Goal: Task Accomplishment & Management: Use online tool/utility

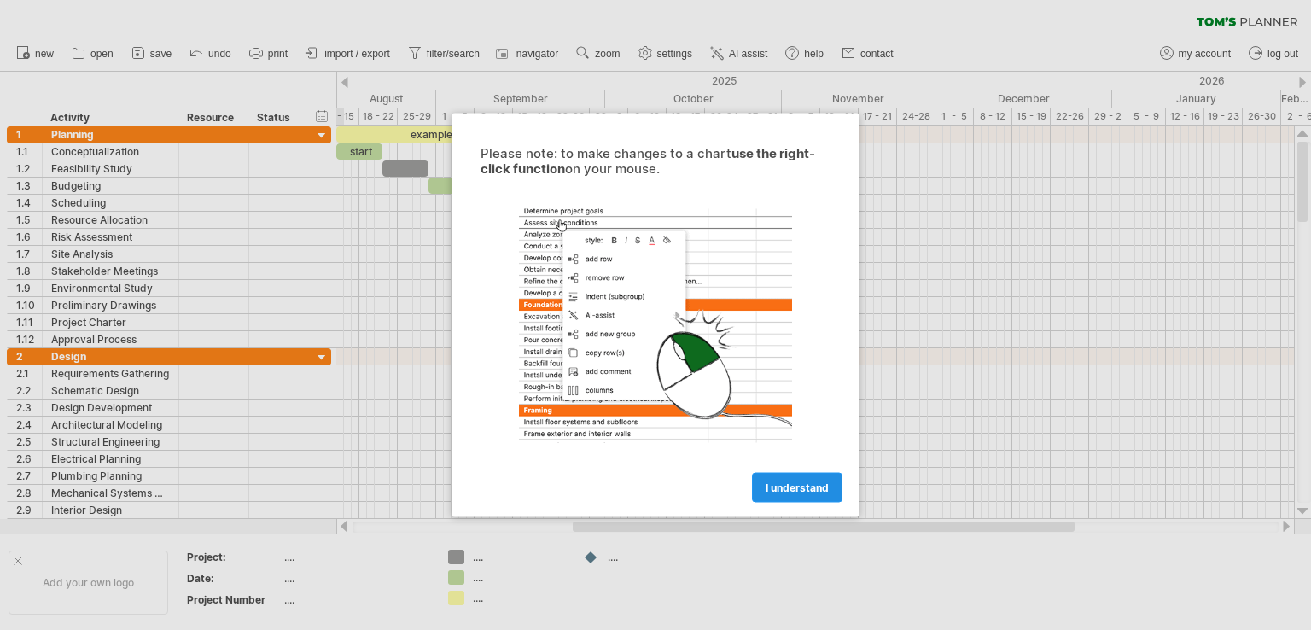
click at [788, 475] on link "I understand" at bounding box center [797, 488] width 90 height 30
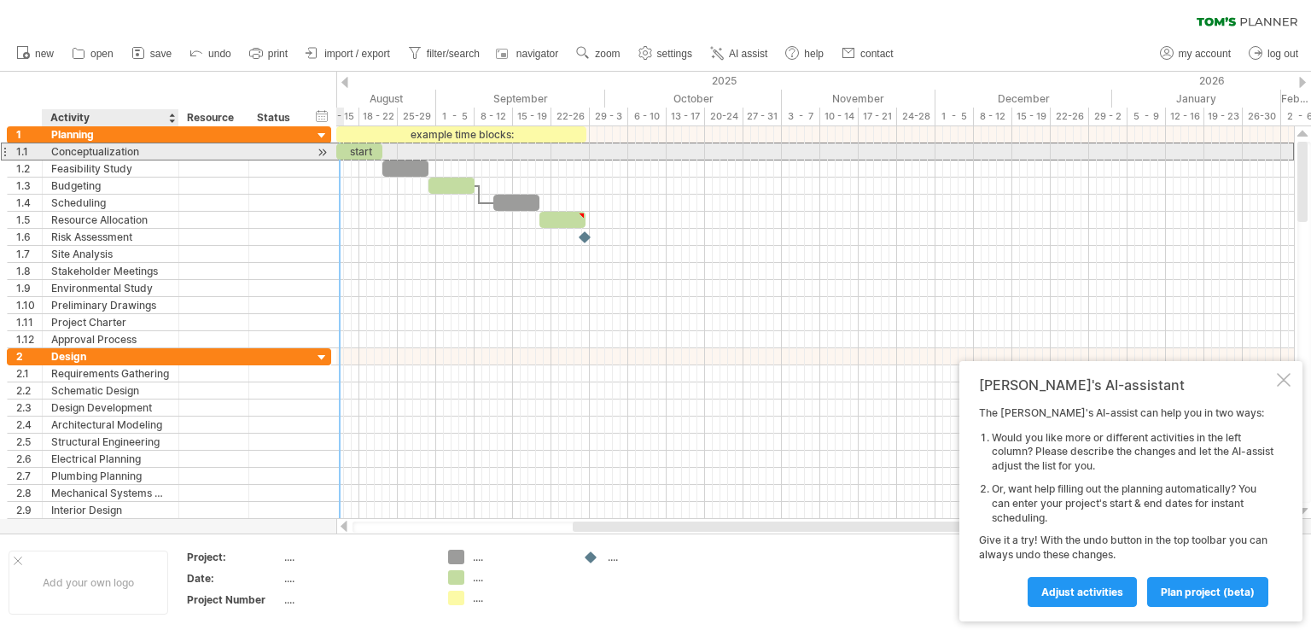
click at [124, 149] on div "Conceptualization" at bounding box center [110, 151] width 119 height 16
type input "*"
type input "**********"
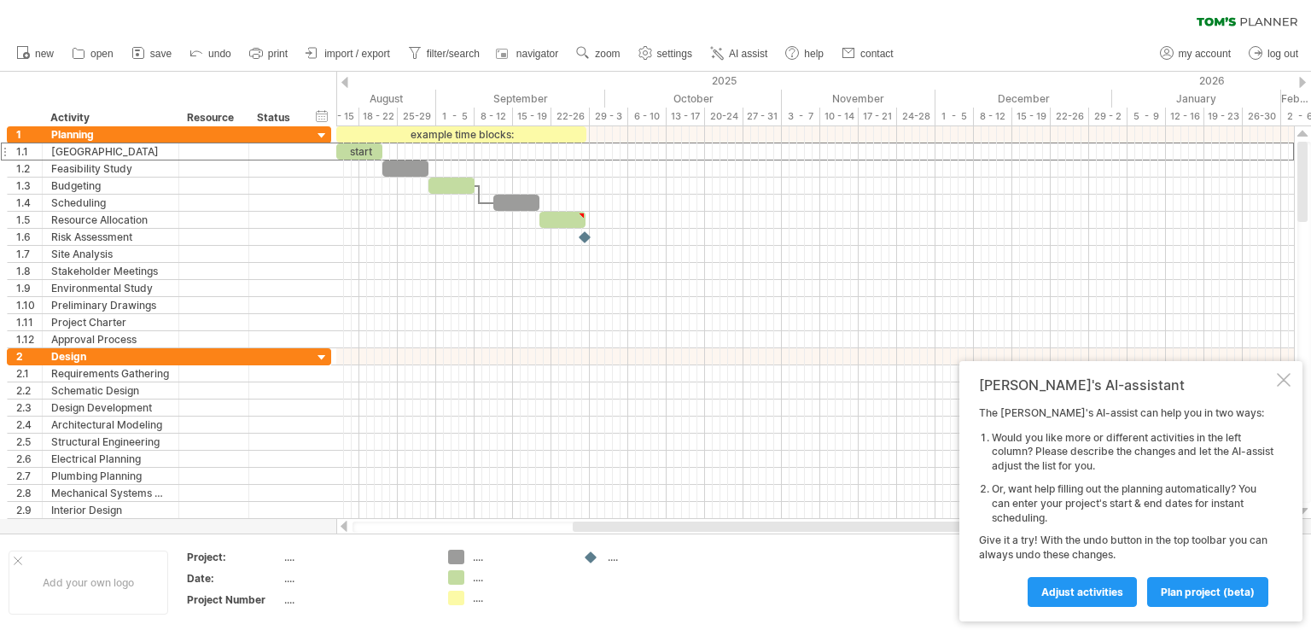
click at [344, 87] on div at bounding box center [344, 82] width 7 height 11
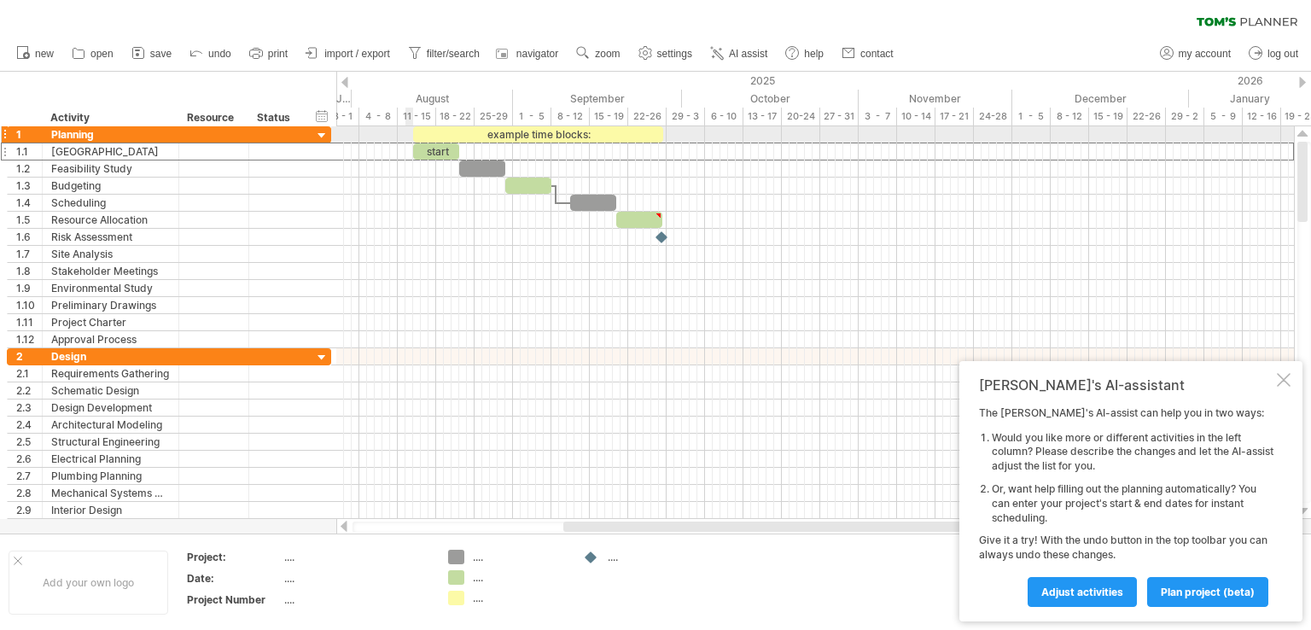
click at [406, 131] on div at bounding box center [815, 134] width 958 height 17
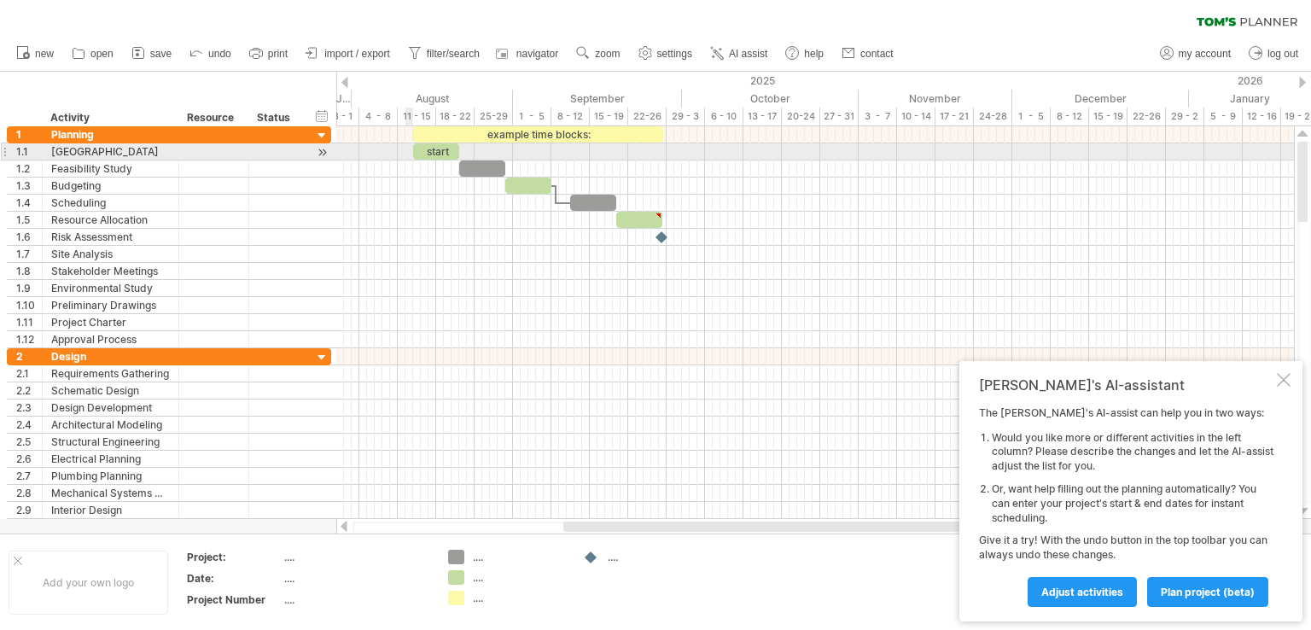
click at [406, 150] on div at bounding box center [815, 151] width 958 height 17
drag, startPoint x: 429, startPoint y: 147, endPoint x: 417, endPoint y: 148, distance: 12.8
click at [417, 148] on div "start" at bounding box center [424, 151] width 46 height 16
drag, startPoint x: 415, startPoint y: 149, endPoint x: 406, endPoint y: 150, distance: 8.7
click at [406, 150] on div "start" at bounding box center [417, 151] width 46 height 16
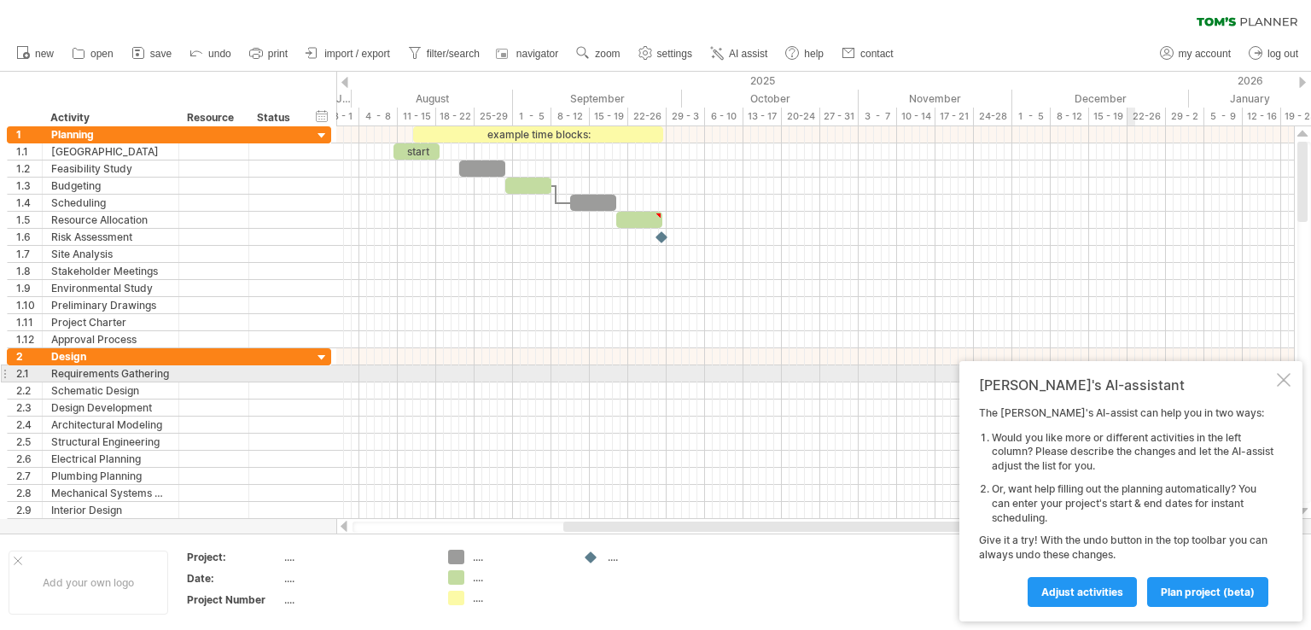
click at [1278, 379] on div at bounding box center [1284, 380] width 14 height 14
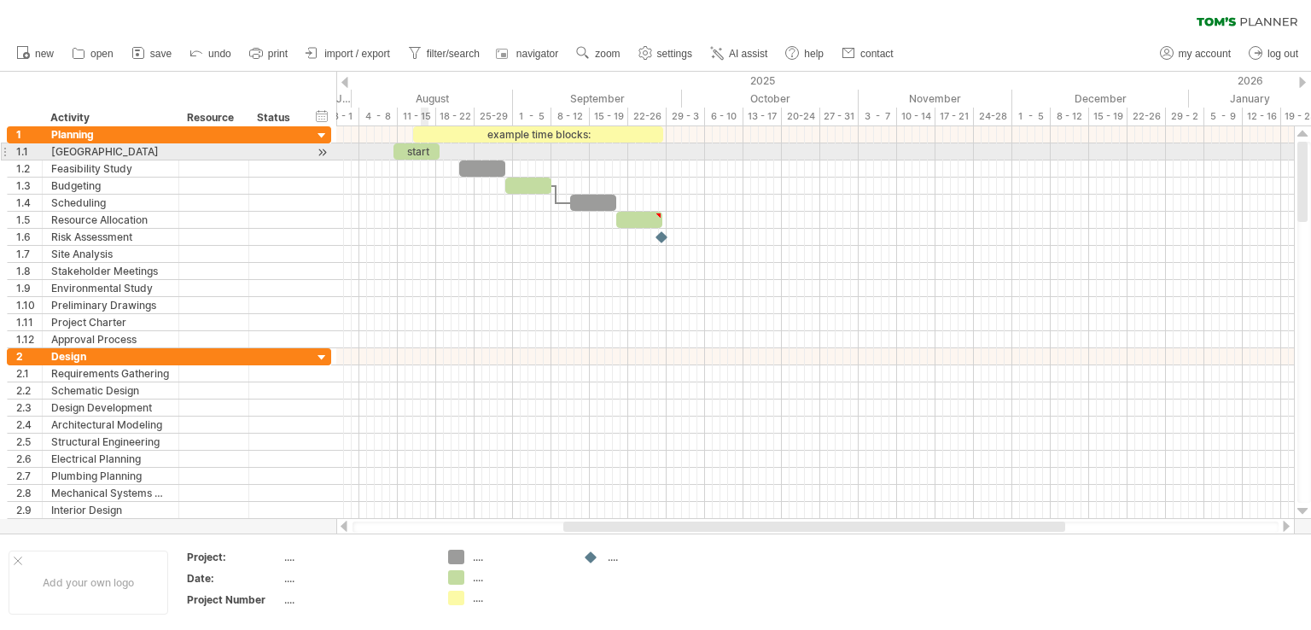
click at [423, 154] on div "start" at bounding box center [417, 151] width 46 height 16
drag, startPoint x: 423, startPoint y: 154, endPoint x: 410, endPoint y: 155, distance: 13.7
click at [410, 155] on div "*****" at bounding box center [417, 151] width 46 height 16
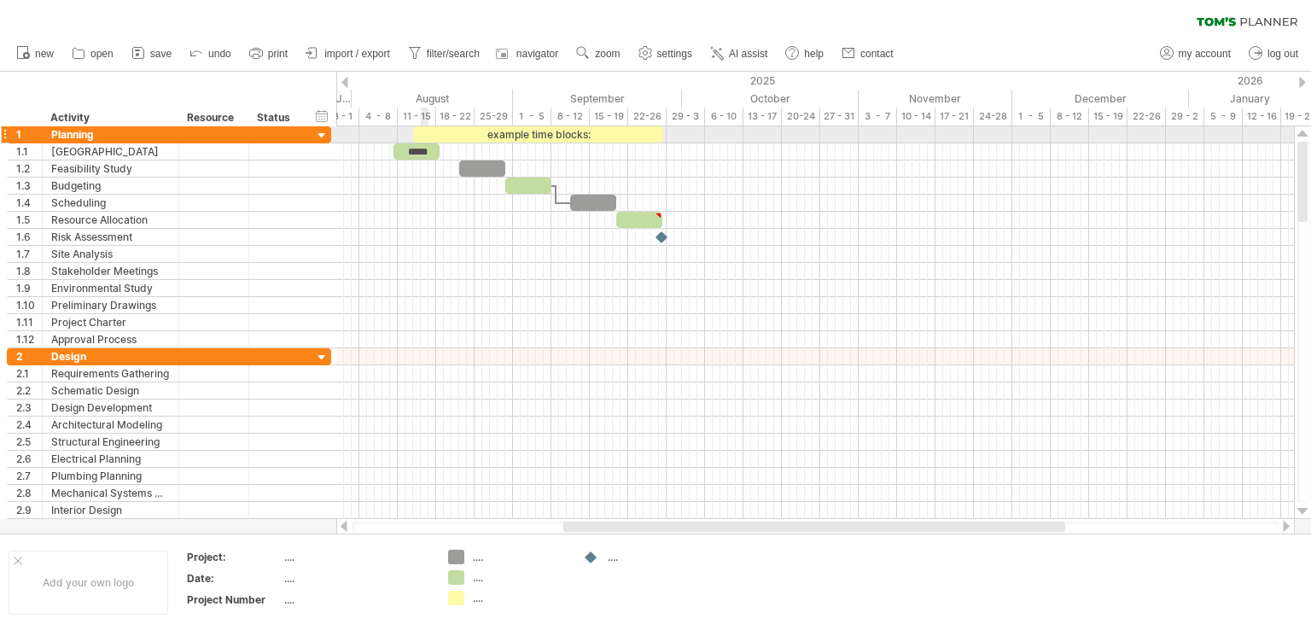
click at [427, 127] on div "example time blocks:" at bounding box center [538, 134] width 250 height 16
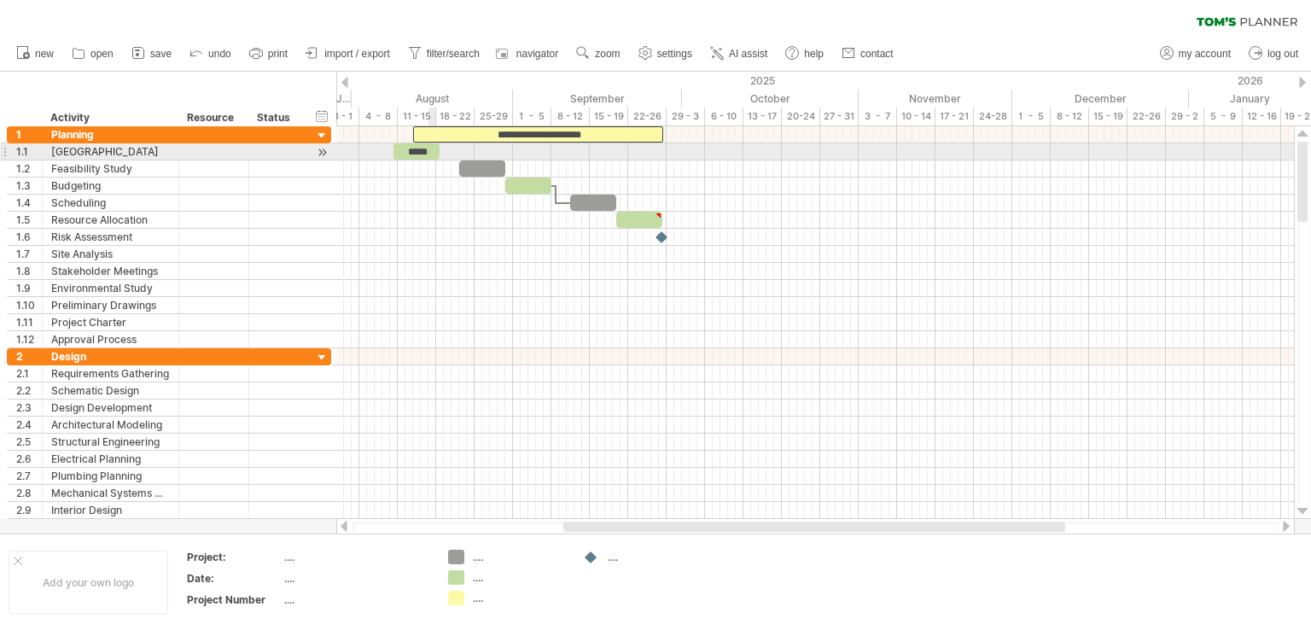
click at [435, 152] on div "*****" at bounding box center [417, 151] width 46 height 16
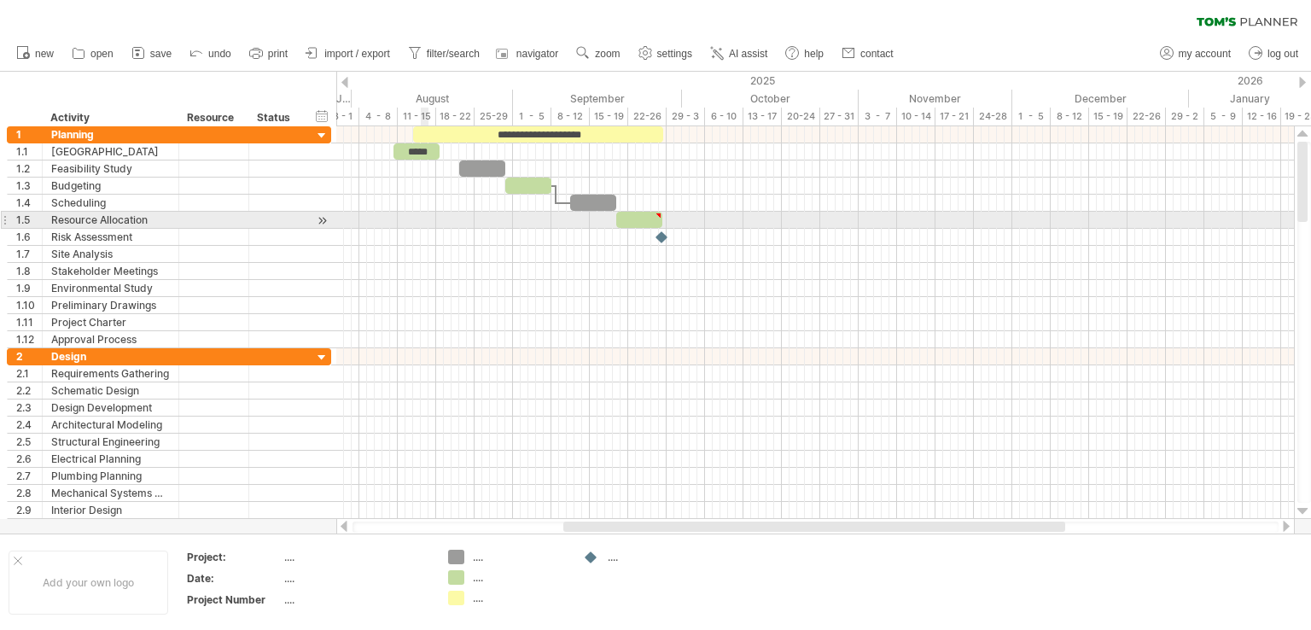
click at [427, 219] on div at bounding box center [815, 220] width 958 height 17
click at [405, 219] on div at bounding box center [815, 220] width 958 height 17
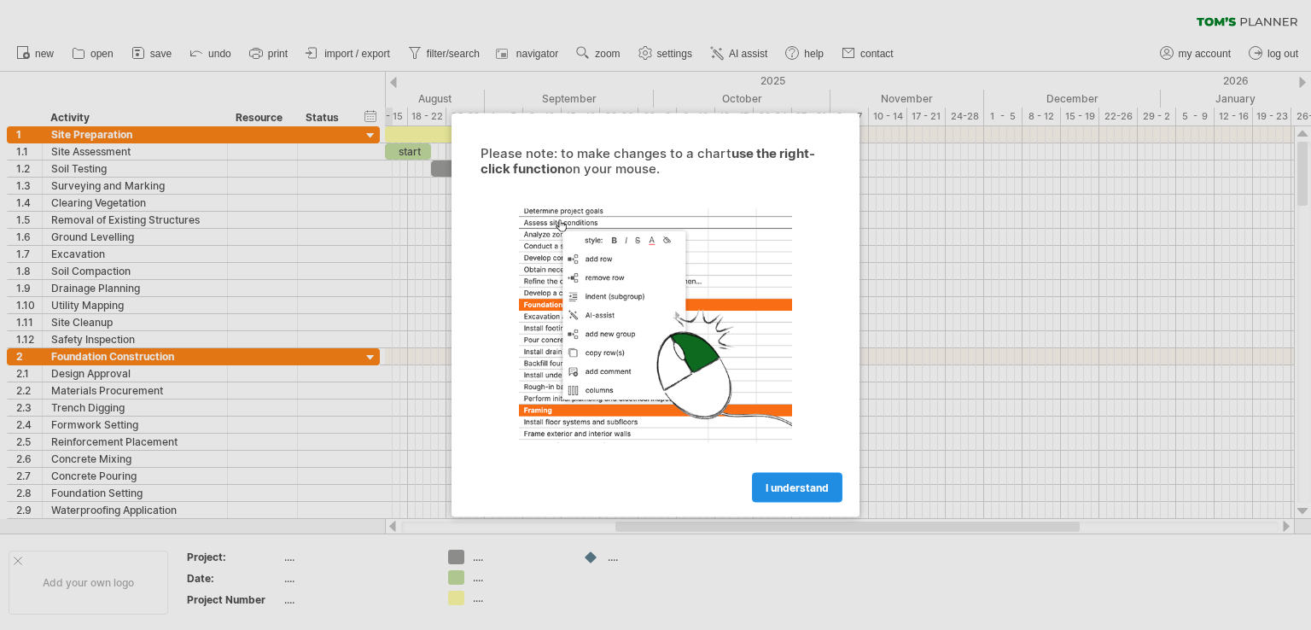
click at [825, 486] on span "I understand" at bounding box center [797, 487] width 63 height 13
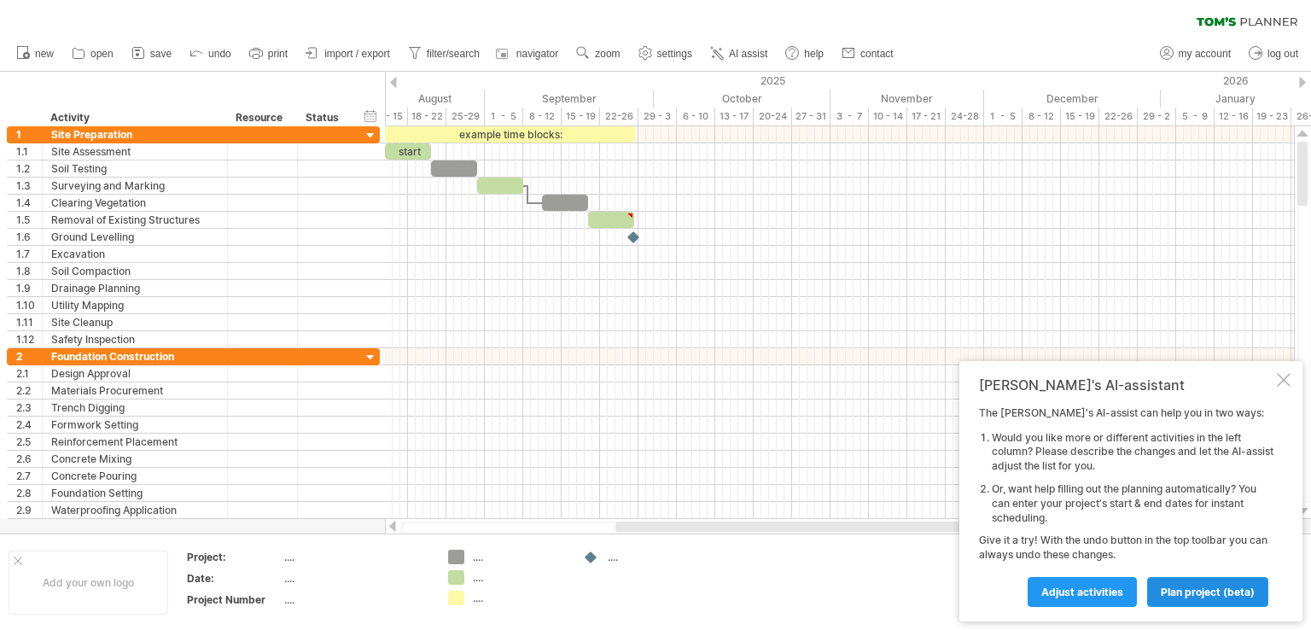
click at [1190, 596] on span "plan project (beta)" at bounding box center [1208, 592] width 94 height 13
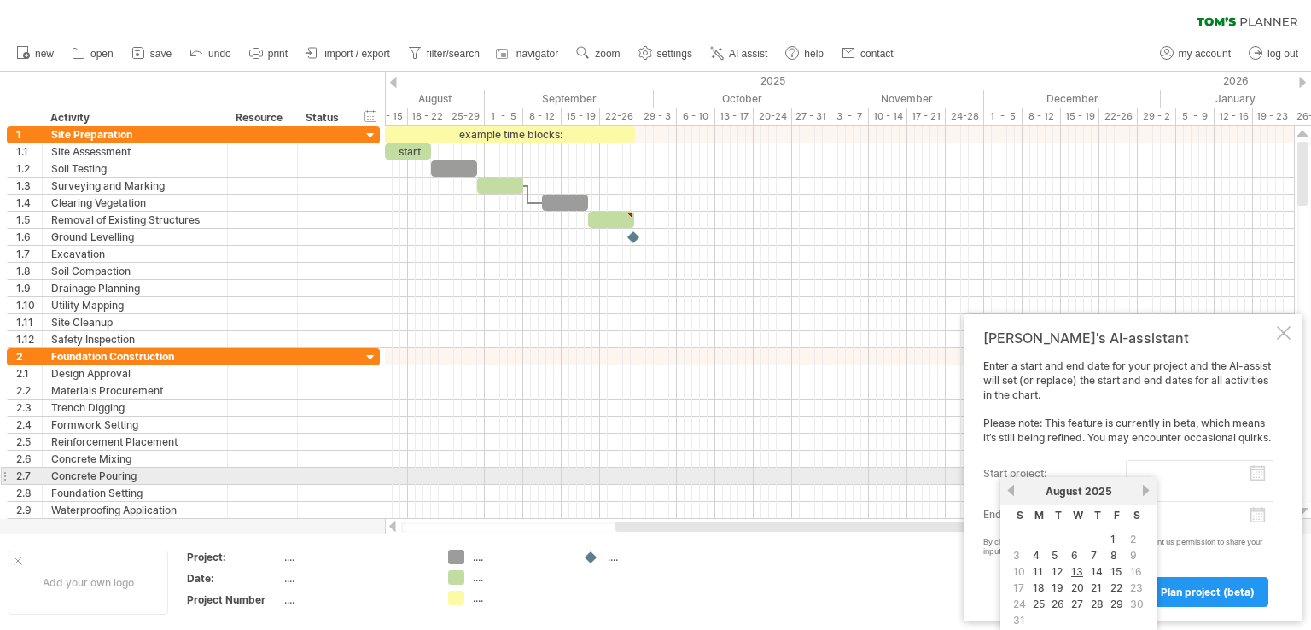
click at [1165, 482] on input "start project:" at bounding box center [1200, 473] width 148 height 27
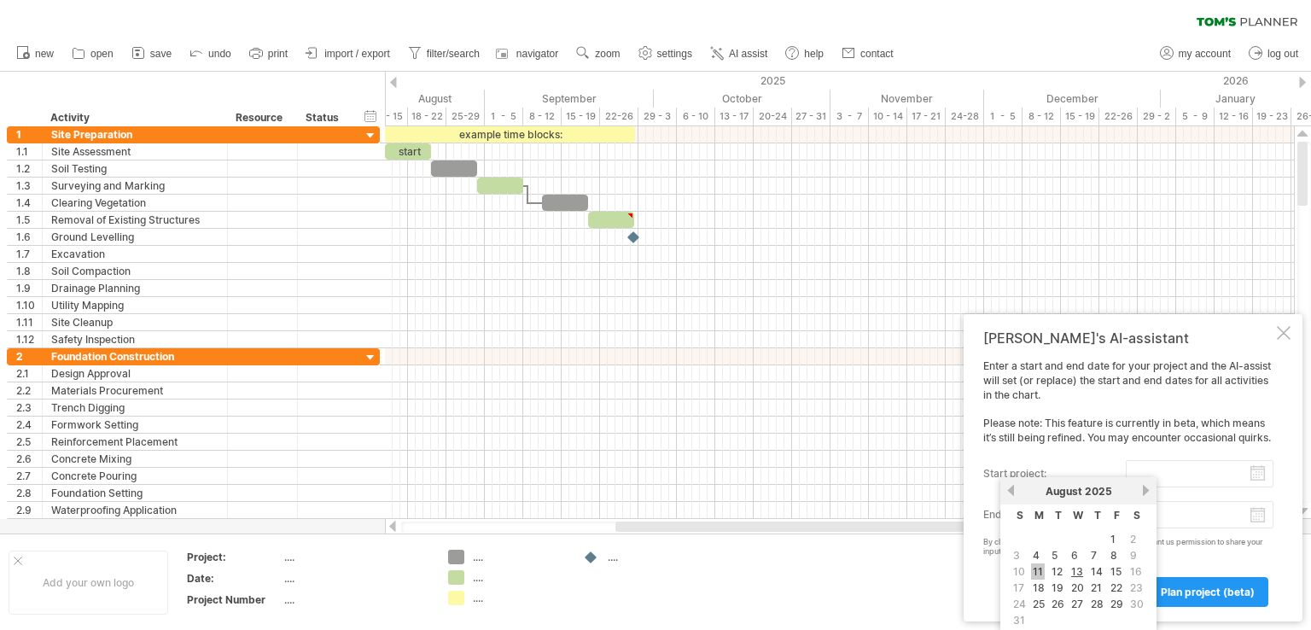
click at [1041, 566] on link "11" at bounding box center [1038, 571] width 14 height 16
type input "********"
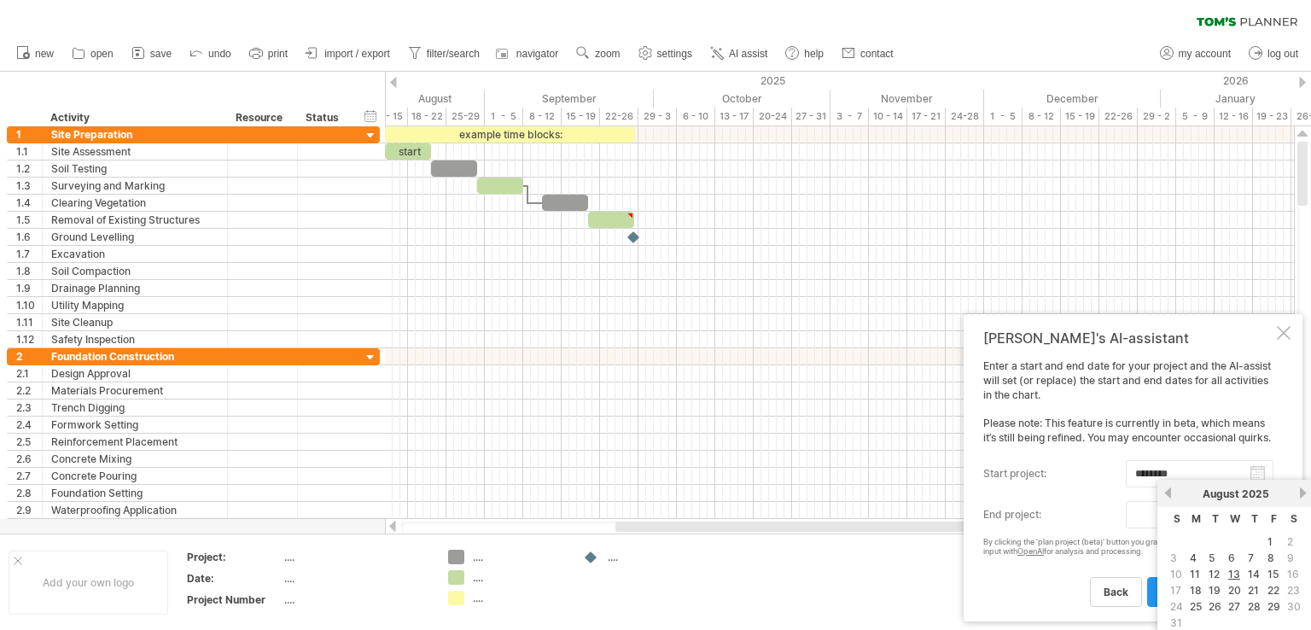
click at [1164, 525] on body "progress(100%) Trying to reach [DOMAIN_NAME] Connected again... 0% clear filter…" at bounding box center [655, 316] width 1311 height 633
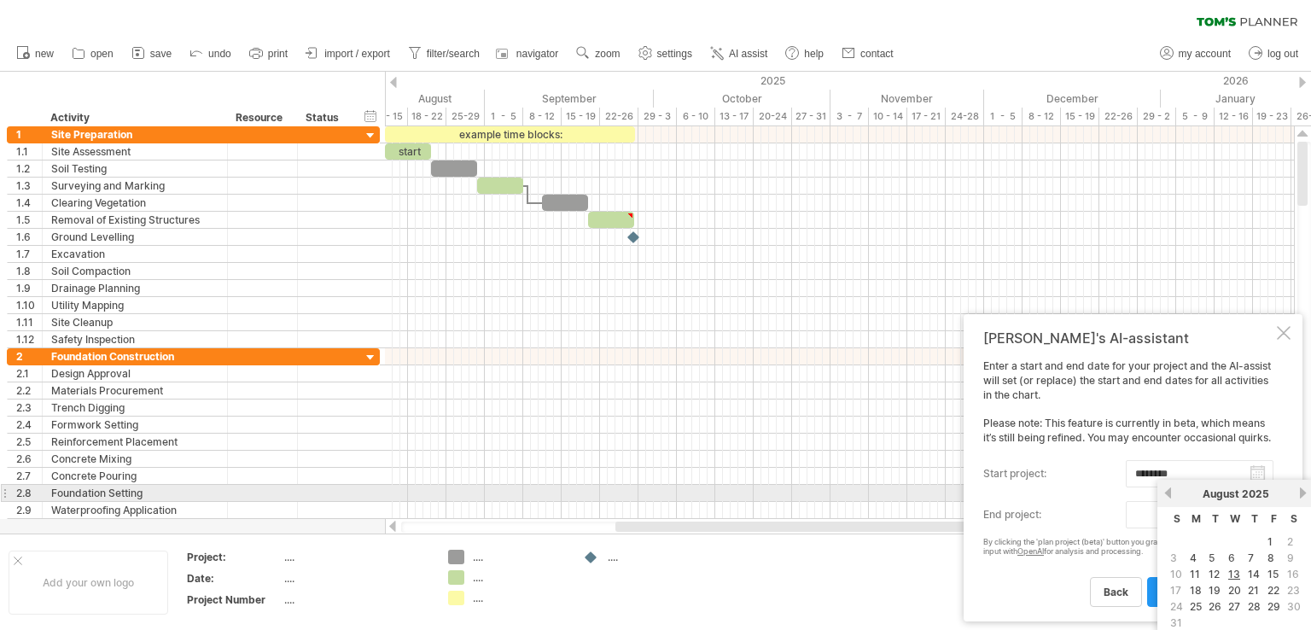
click at [1298, 496] on link "next" at bounding box center [1303, 493] width 13 height 13
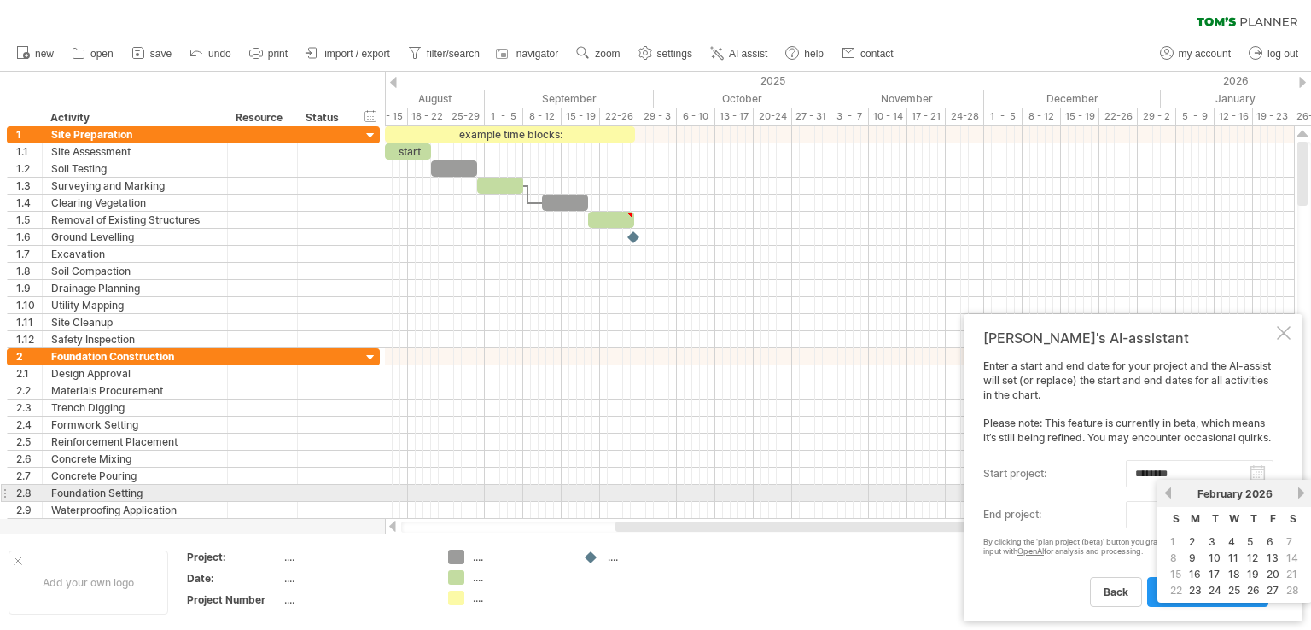
click at [1298, 496] on link "next" at bounding box center [1301, 493] width 13 height 13
click at [1298, 496] on link "next" at bounding box center [1303, 493] width 13 height 13
click at [1166, 489] on link "previous" at bounding box center [1168, 493] width 13 height 13
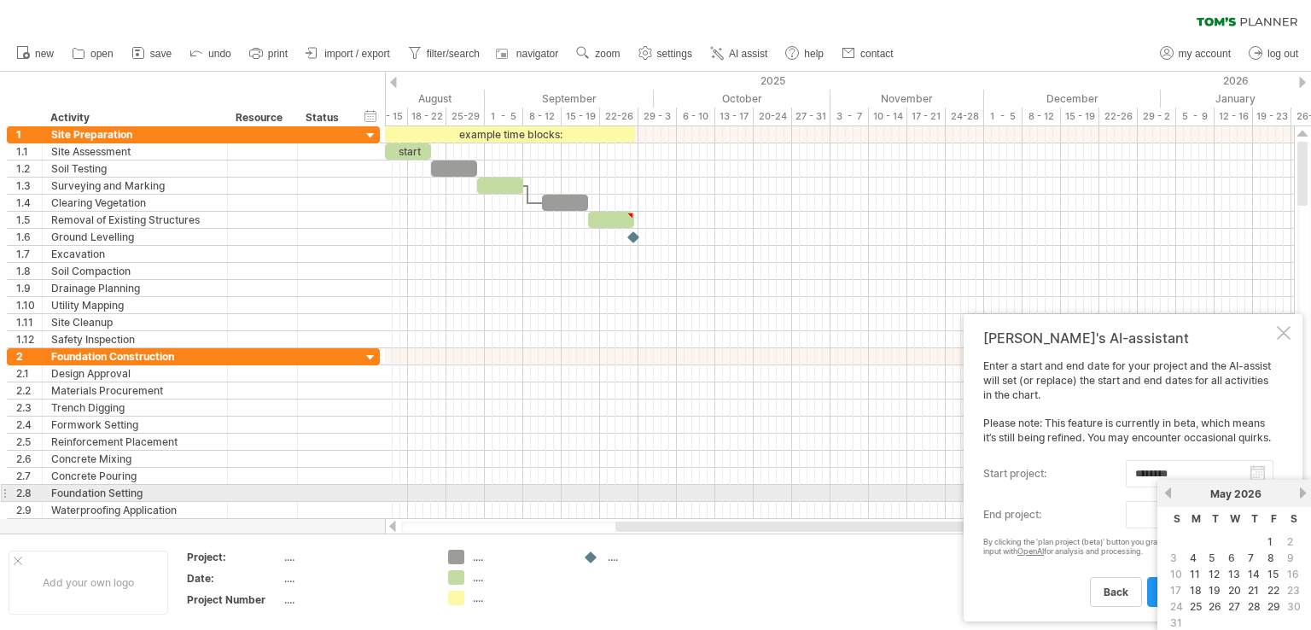
click at [1166, 489] on link "previous" at bounding box center [1168, 493] width 13 height 13
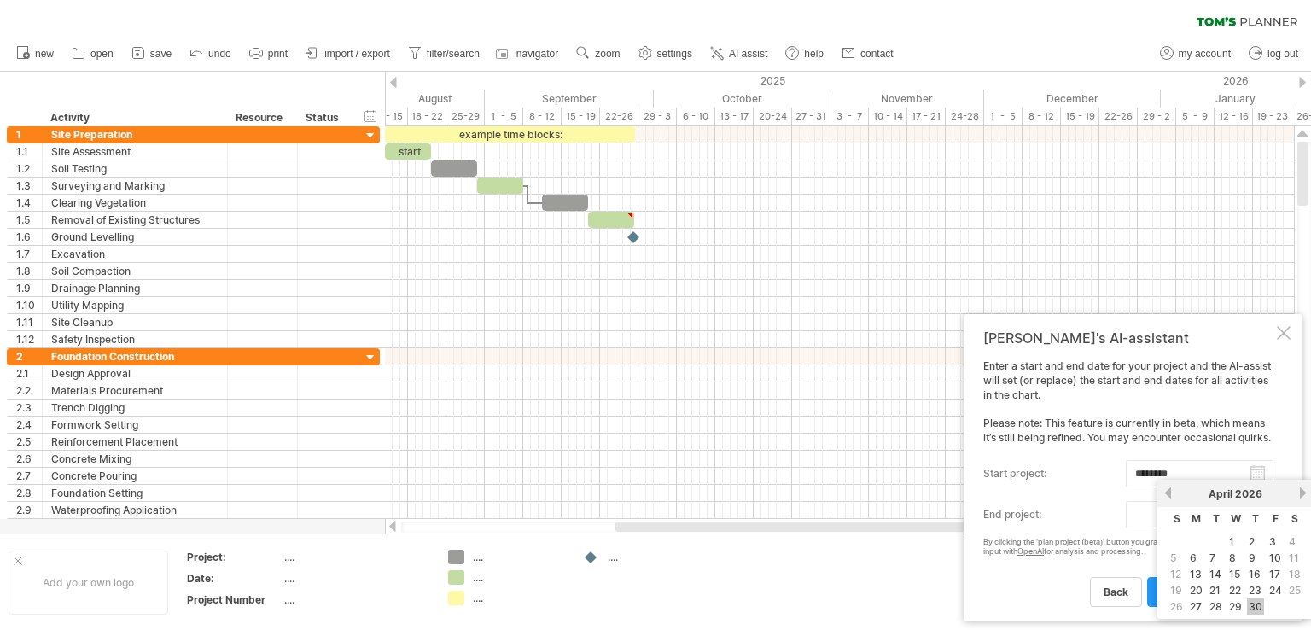
click at [1252, 604] on link "30" at bounding box center [1255, 606] width 17 height 16
type input "********"
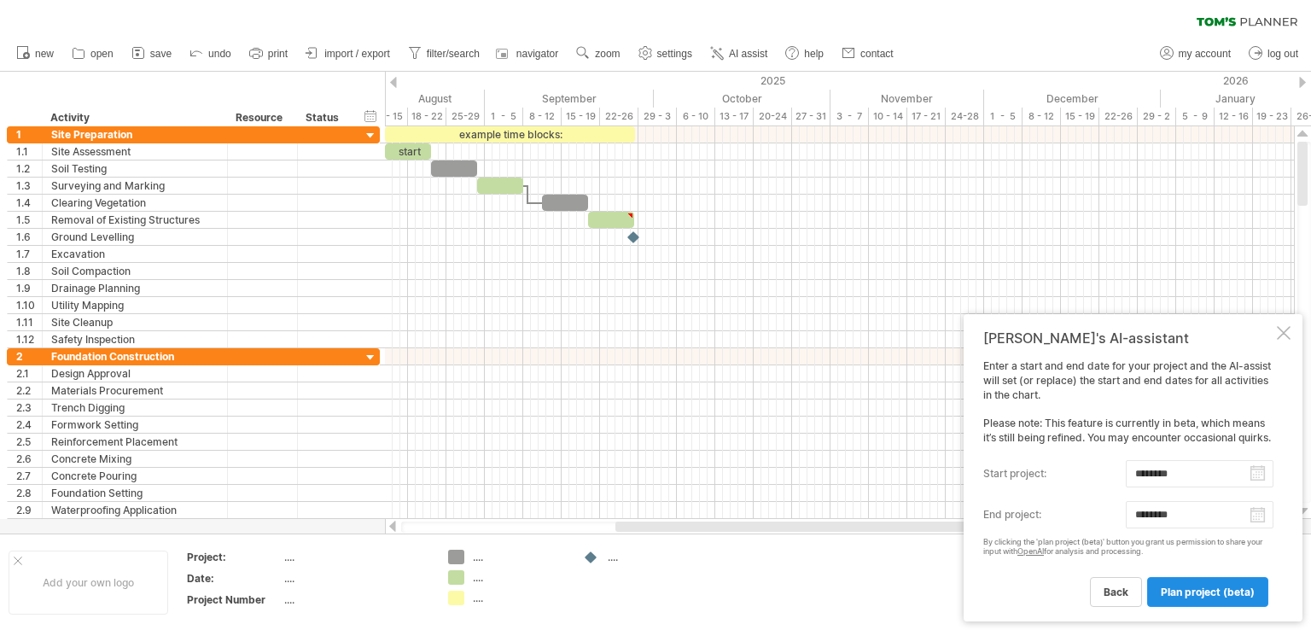
click at [1229, 588] on span "plan project (beta)" at bounding box center [1208, 592] width 94 height 13
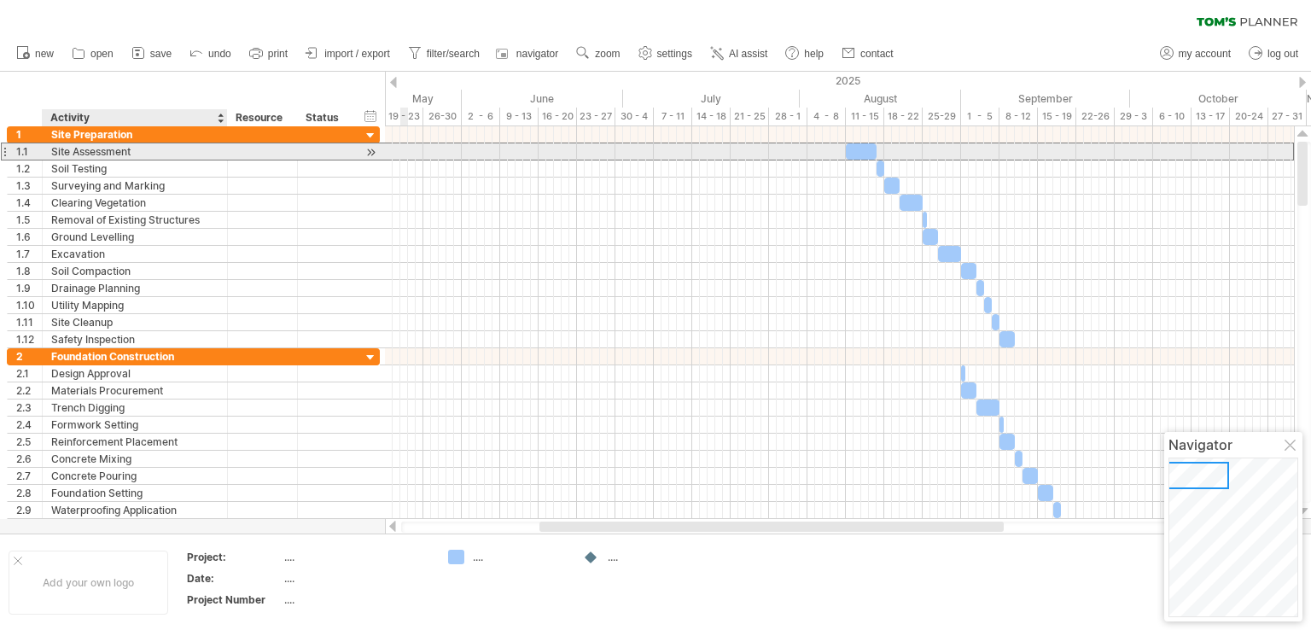
click at [133, 144] on div "Site Assessment" at bounding box center [134, 151] width 167 height 16
click at [133, 144] on input "**********" at bounding box center [134, 151] width 167 height 16
type input "*"
type input "**********"
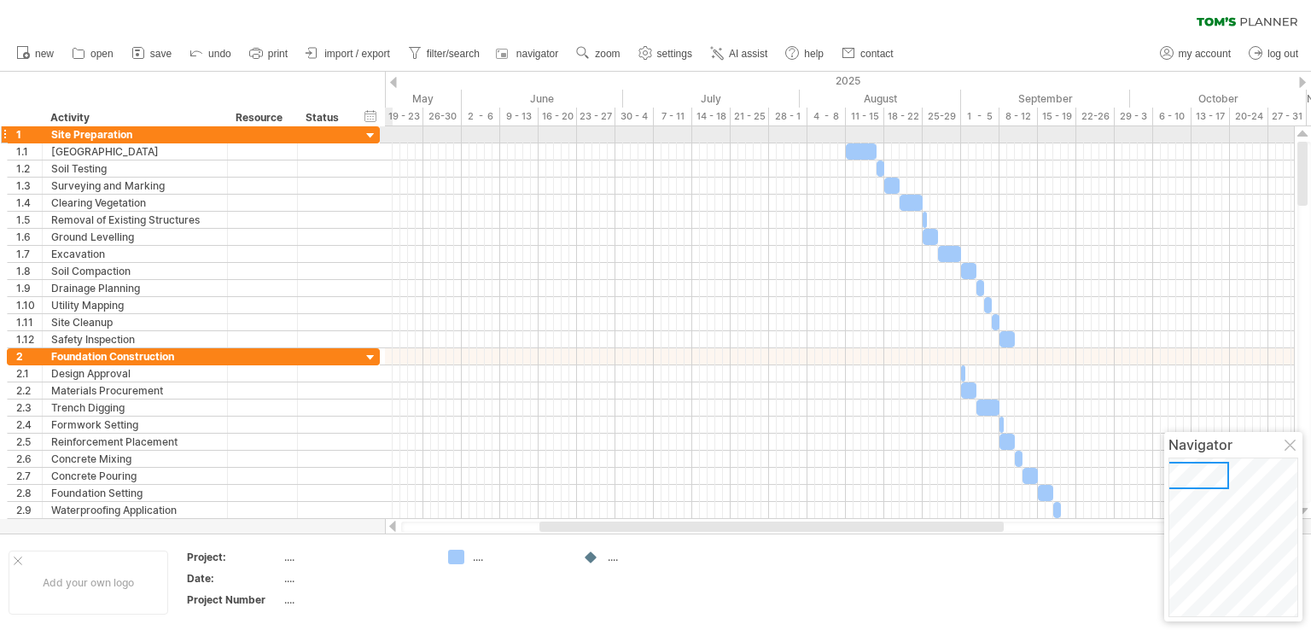
click at [369, 133] on div at bounding box center [371, 136] width 16 height 16
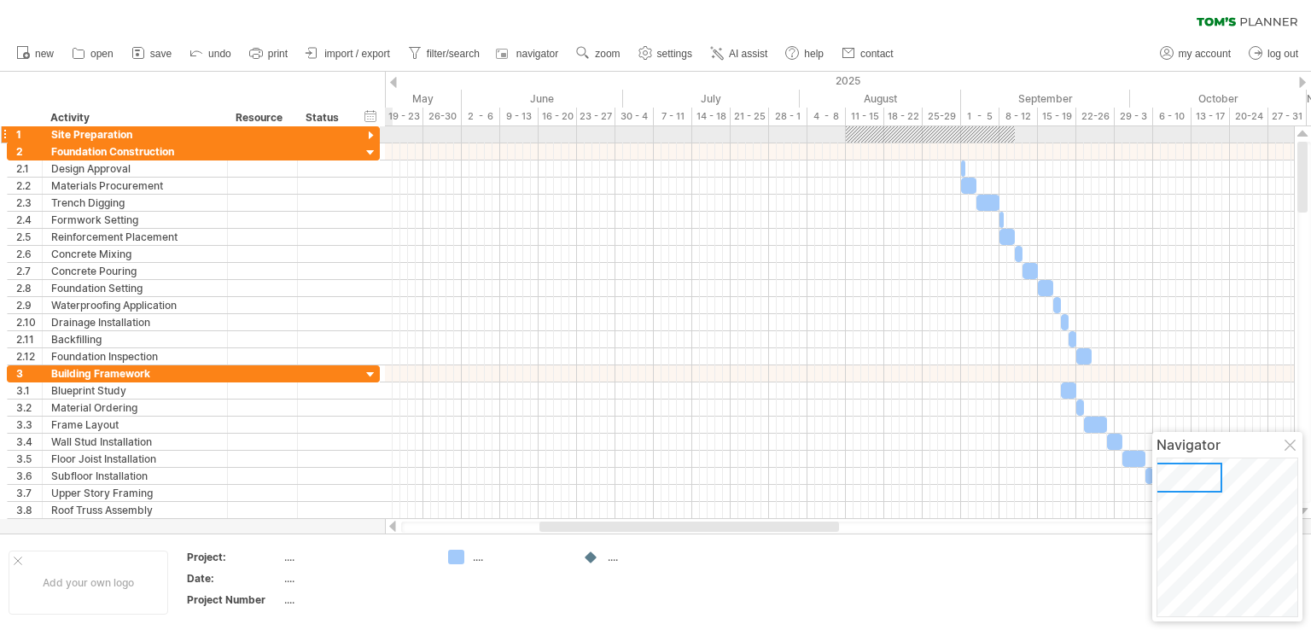
click at [369, 138] on div at bounding box center [371, 136] width 16 height 16
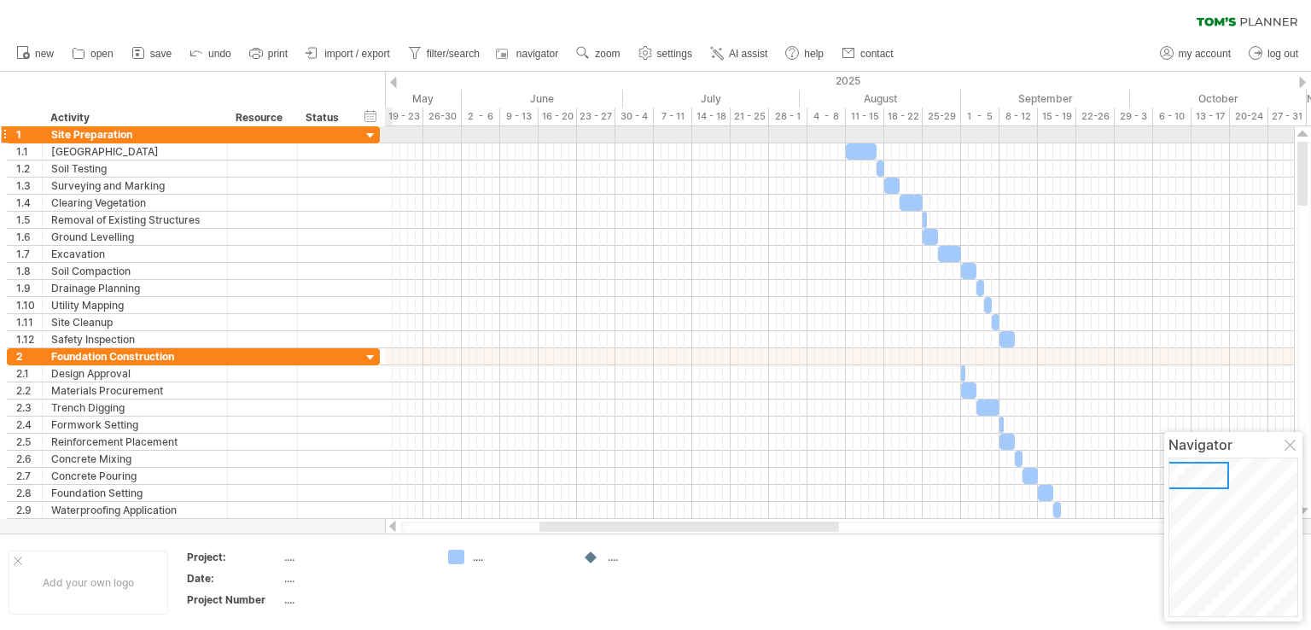
click at [367, 137] on div at bounding box center [371, 136] width 16 height 16
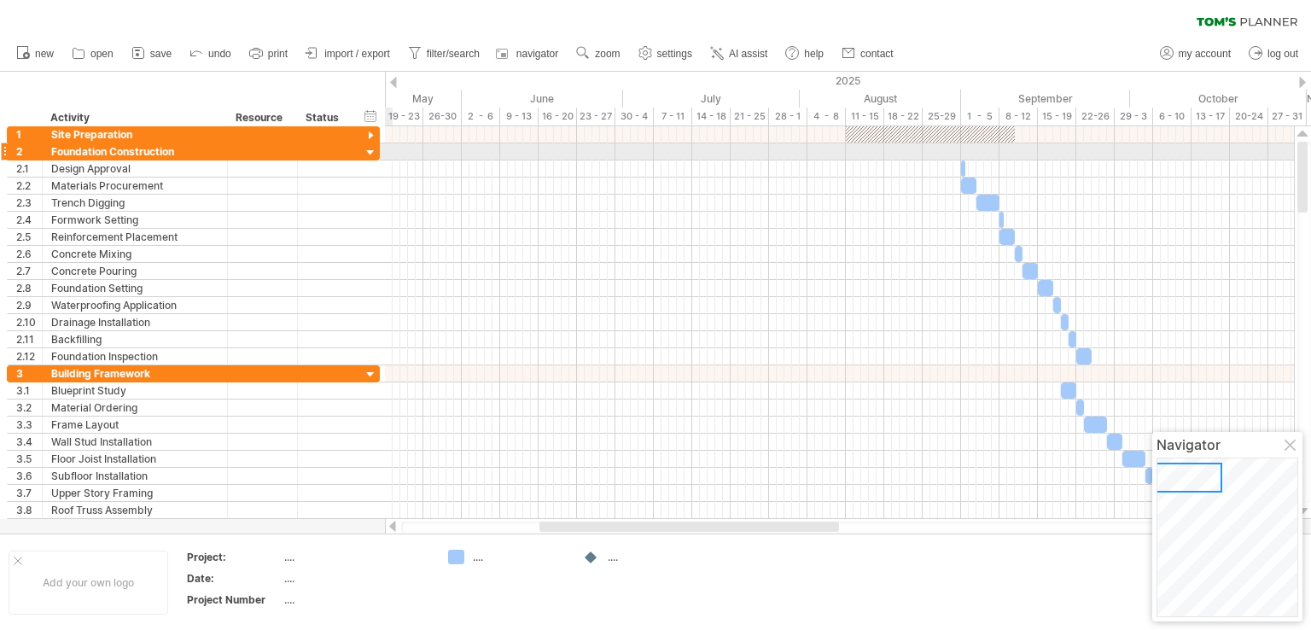
click at [368, 152] on div at bounding box center [371, 153] width 16 height 16
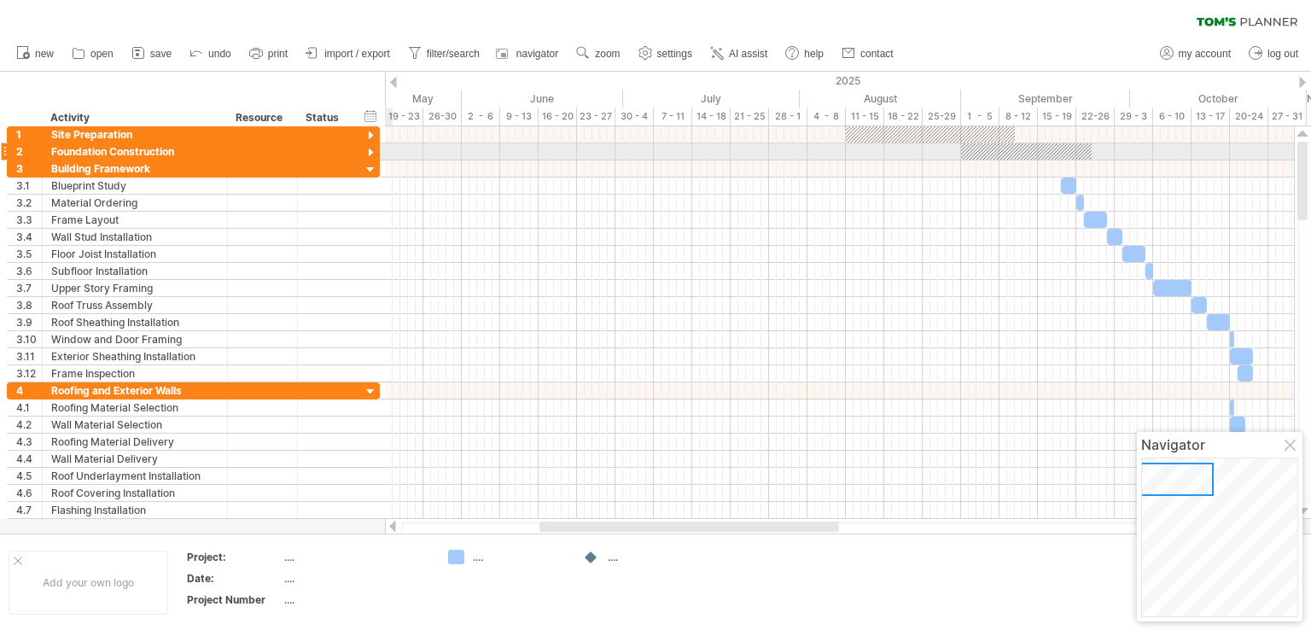
click at [372, 153] on div at bounding box center [371, 153] width 16 height 16
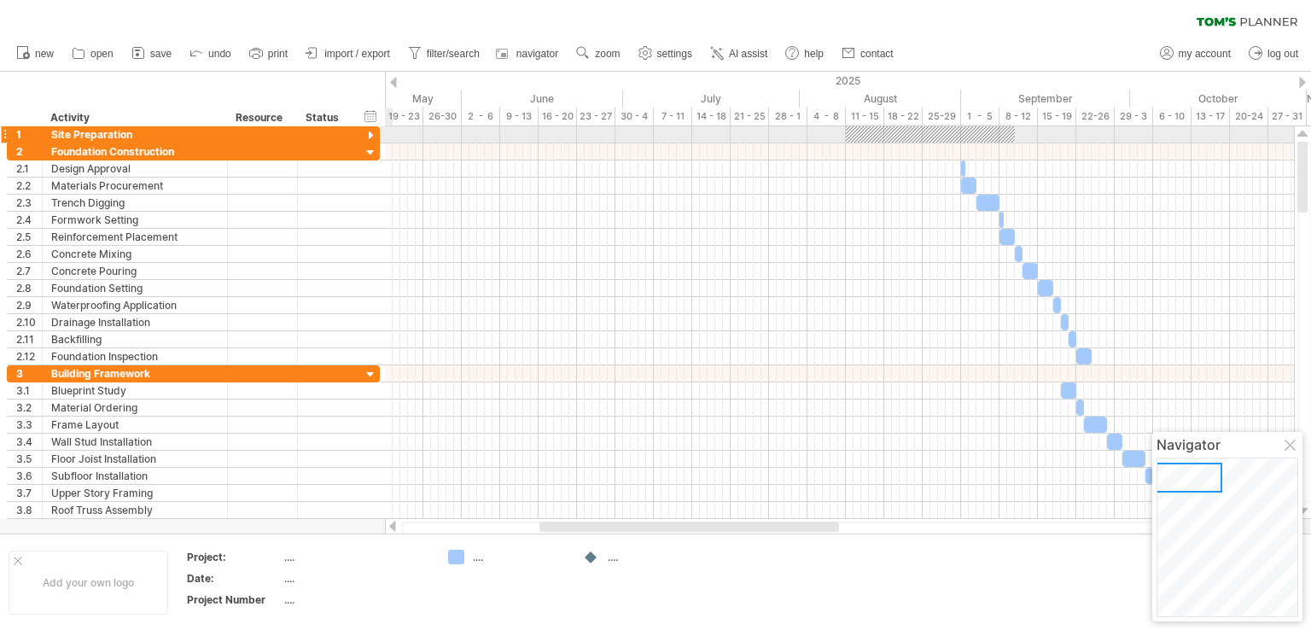
click at [369, 132] on div at bounding box center [371, 136] width 16 height 16
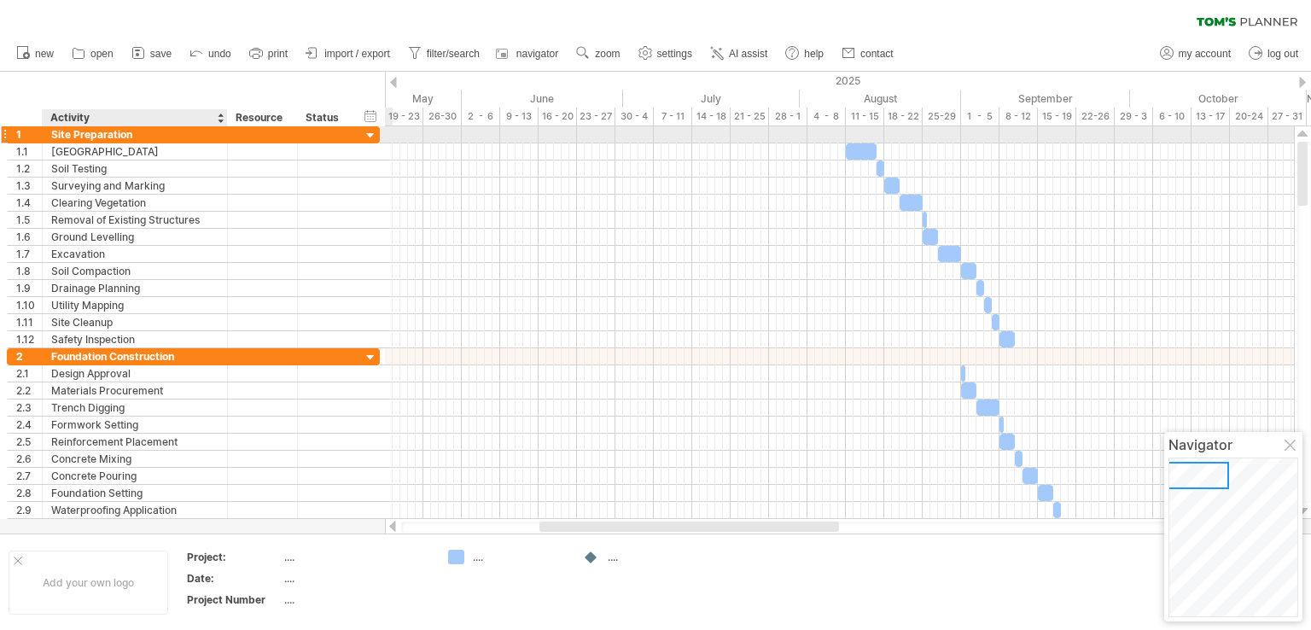
click at [137, 131] on div "Site Preparation" at bounding box center [134, 134] width 167 height 16
type input "*"
type input "**********"
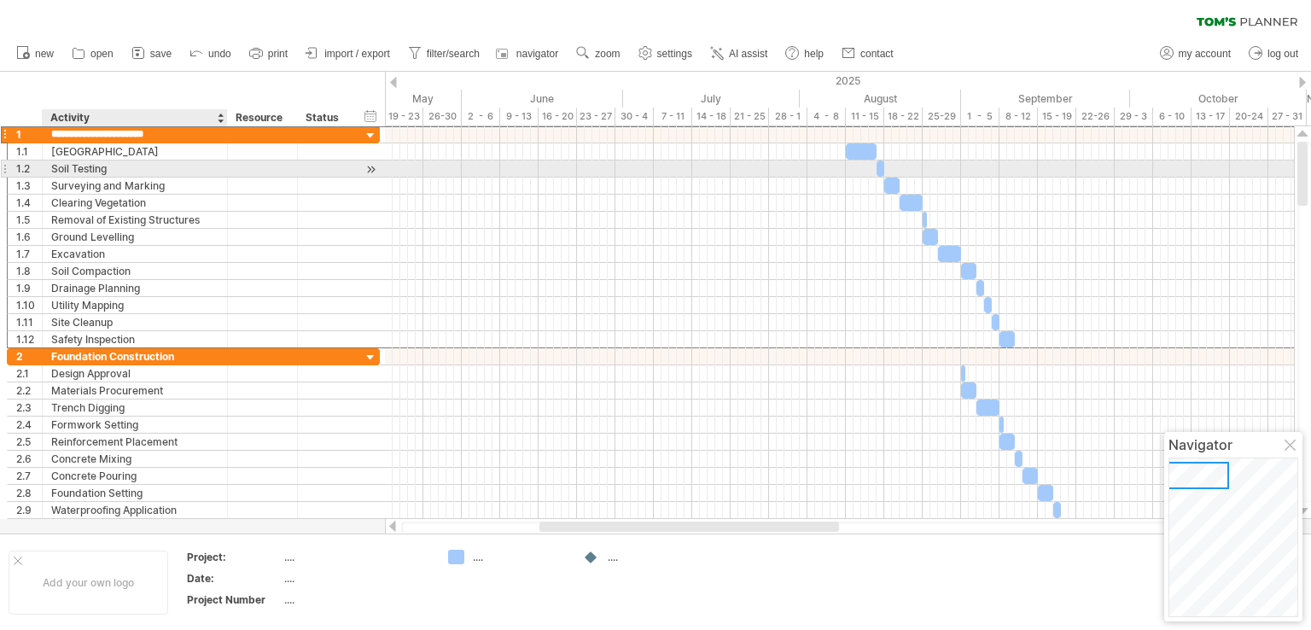
click at [166, 172] on div "Soil Testing" at bounding box center [134, 168] width 167 height 16
type input "*"
type input "**********"
click at [168, 169] on input "**********" at bounding box center [134, 168] width 167 height 16
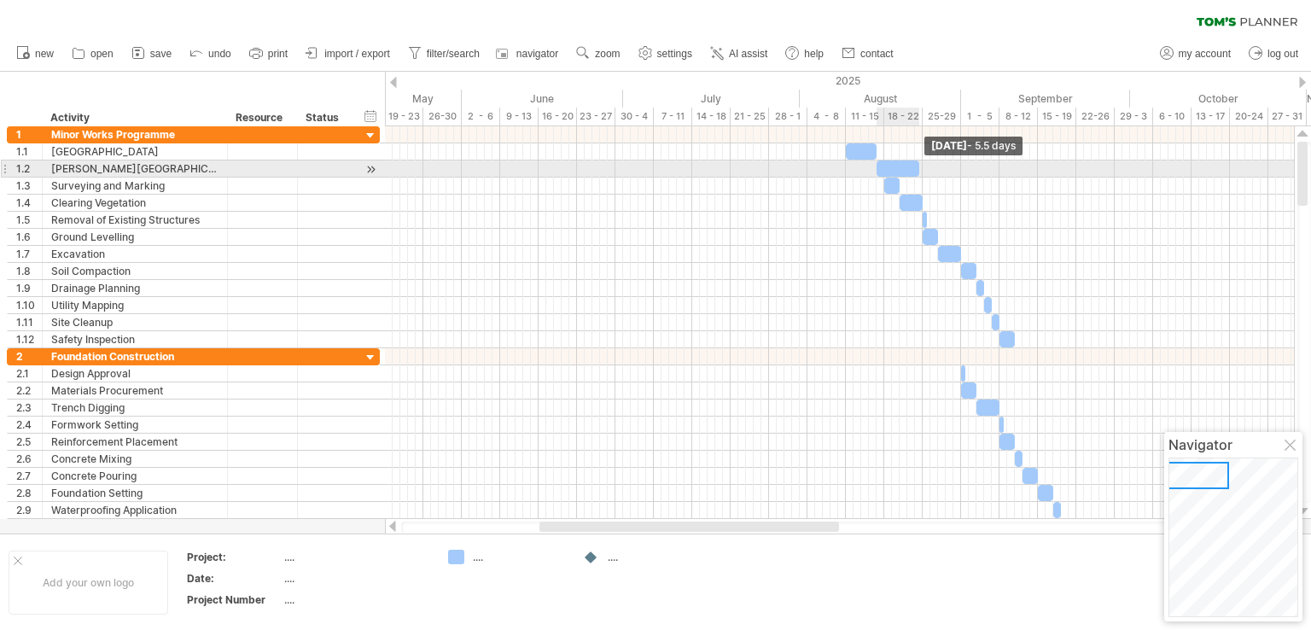
drag, startPoint x: 881, startPoint y: 166, endPoint x: 918, endPoint y: 160, distance: 37.3
click at [916, 161] on span at bounding box center [919, 168] width 7 height 16
drag, startPoint x: 879, startPoint y: 168, endPoint x: 889, endPoint y: 167, distance: 9.4
click at [889, 167] on div at bounding box center [901, 168] width 35 height 16
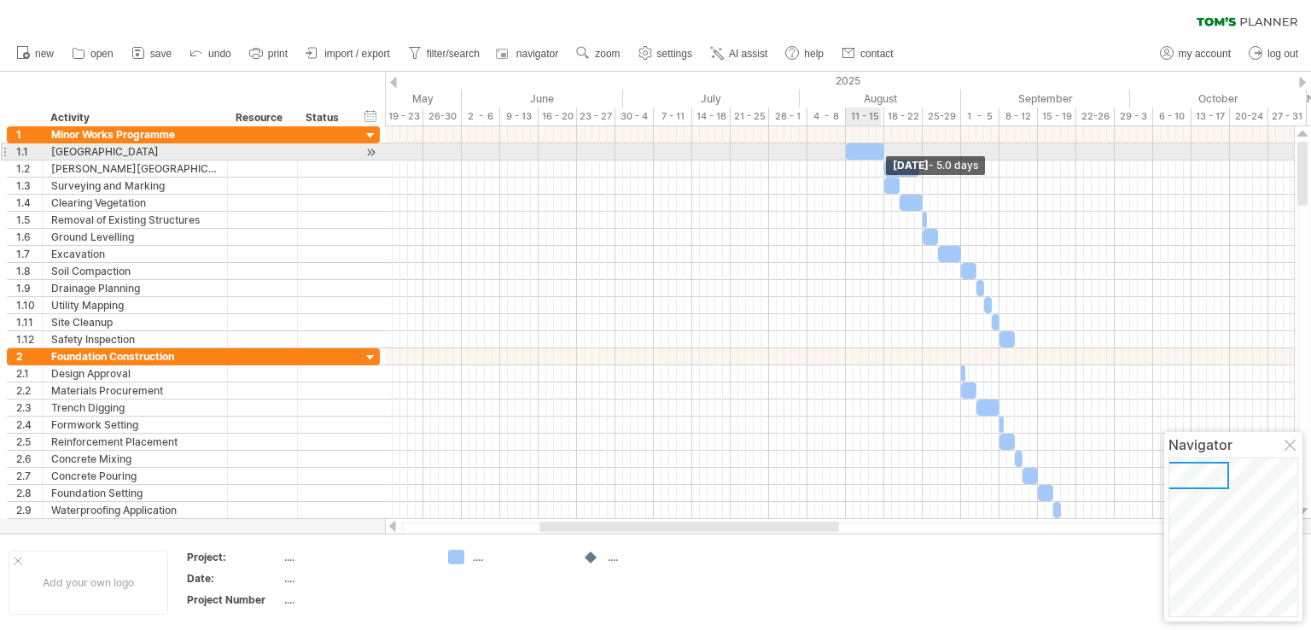
click at [881, 148] on span at bounding box center [884, 151] width 7 height 16
click at [847, 148] on span at bounding box center [846, 151] width 7 height 16
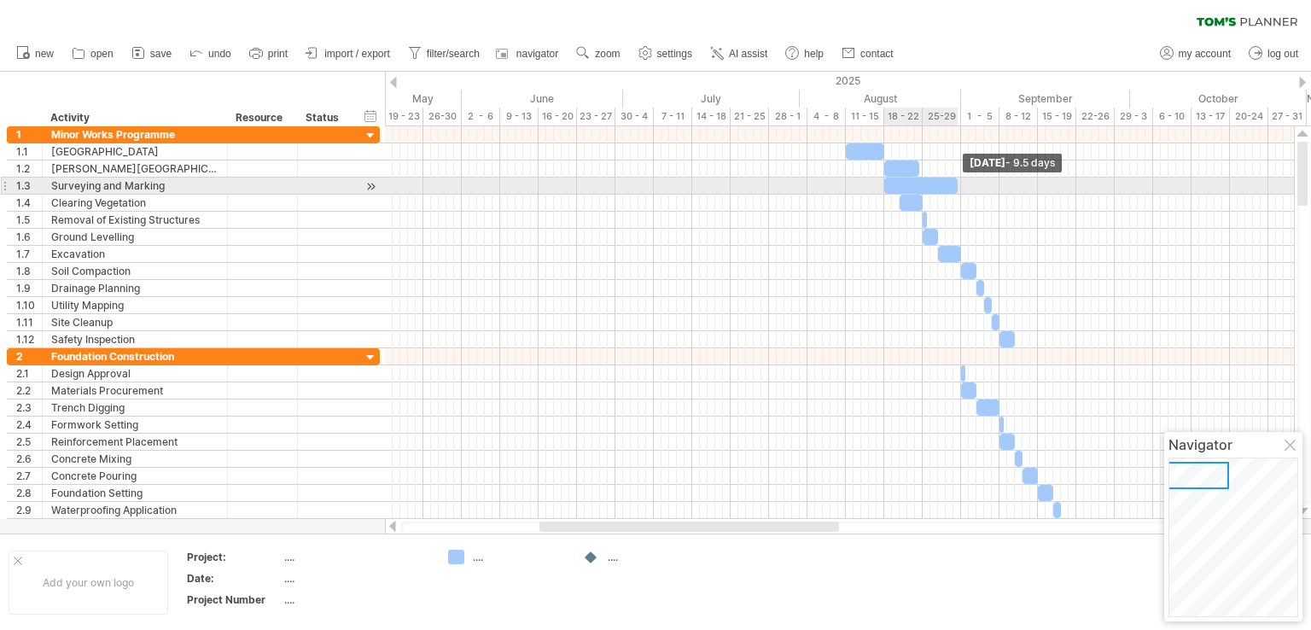
drag, startPoint x: 899, startPoint y: 184, endPoint x: 956, endPoint y: 187, distance: 57.3
click at [956, 187] on span at bounding box center [957, 186] width 7 height 16
drag, startPoint x: 884, startPoint y: 183, endPoint x: 925, endPoint y: 185, distance: 40.2
click at [925, 185] on span at bounding box center [922, 186] width 7 height 16
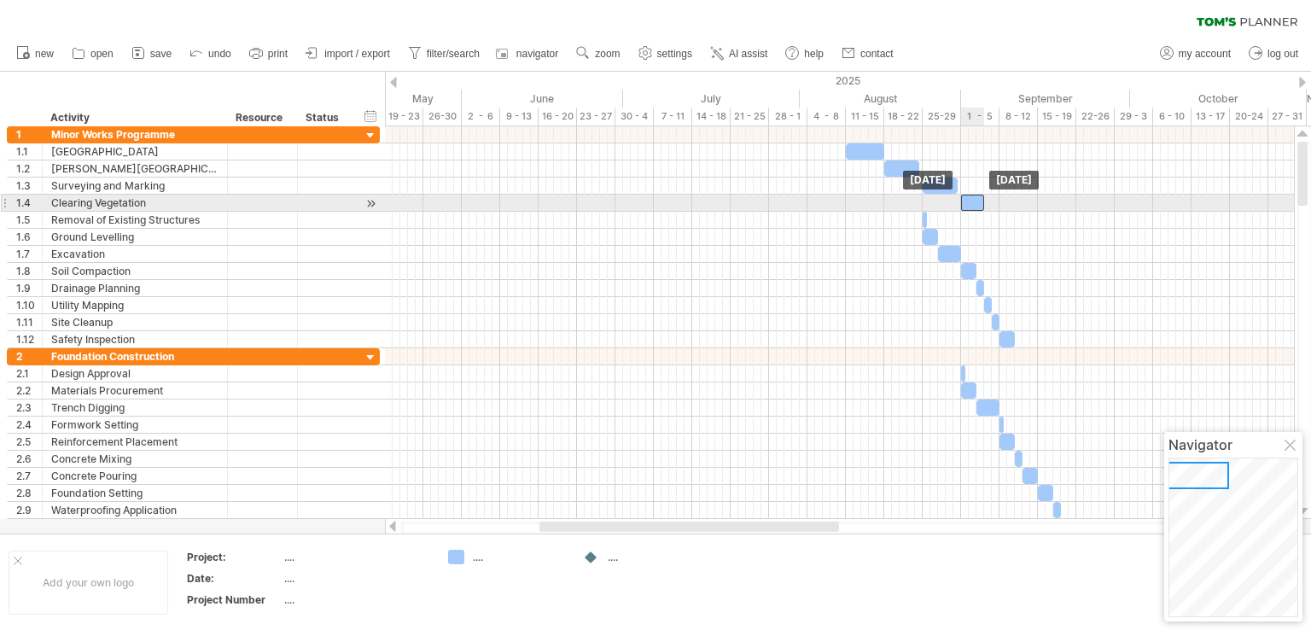
drag, startPoint x: 910, startPoint y: 199, endPoint x: 972, endPoint y: 203, distance: 62.5
click at [972, 203] on div at bounding box center [972, 203] width 23 height 16
drag, startPoint x: 982, startPoint y: 201, endPoint x: 992, endPoint y: 201, distance: 10.3
click at [993, 201] on span at bounding box center [996, 203] width 7 height 16
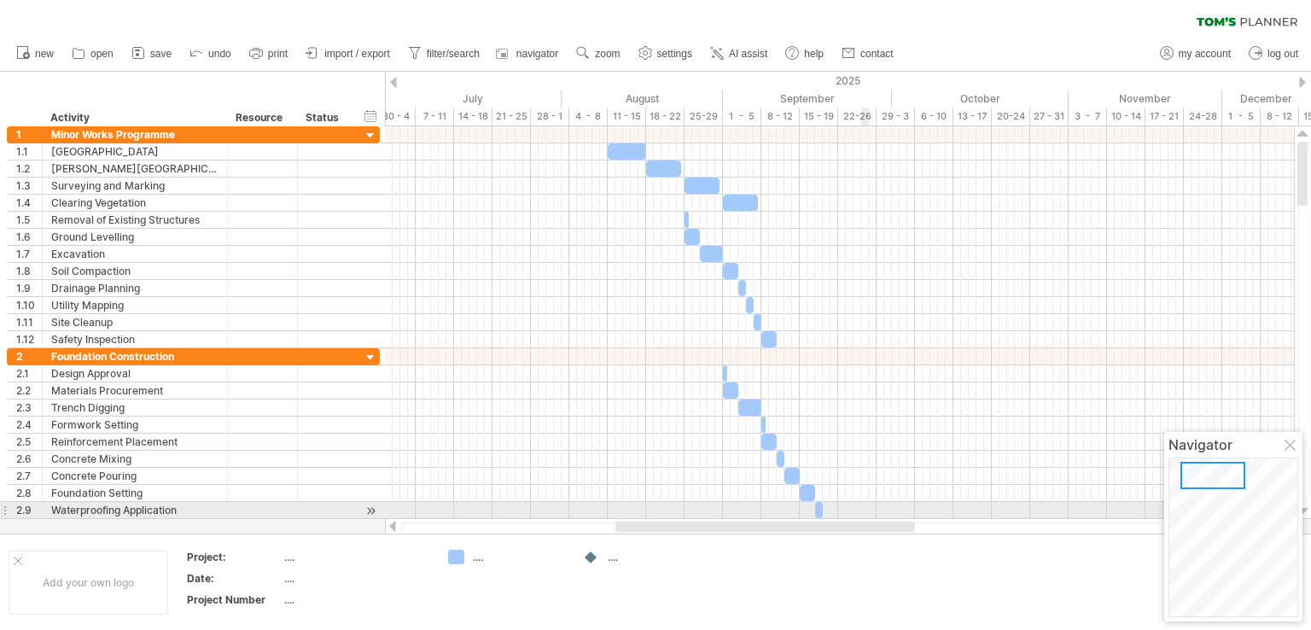
drag, startPoint x: 791, startPoint y: 522, endPoint x: 864, endPoint y: 513, distance: 73.2
click at [865, 515] on div "Trying to reach [DOMAIN_NAME] Connected again... 0% clear filter new 1" at bounding box center [655, 315] width 1311 height 630
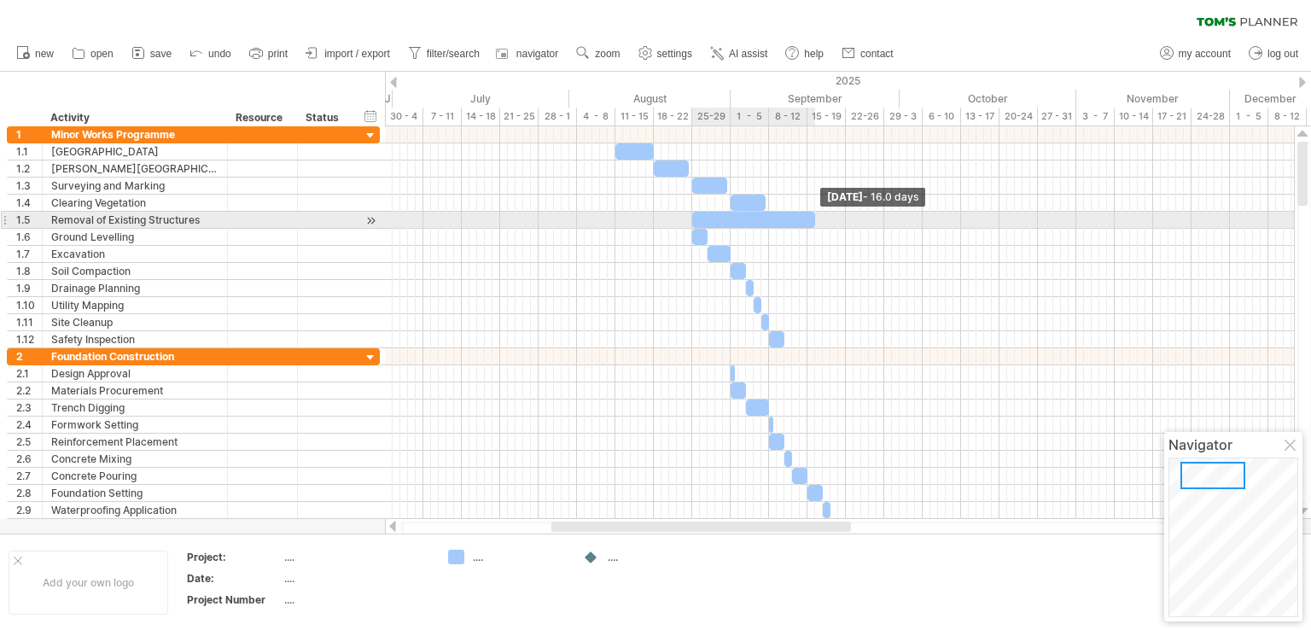
drag, startPoint x: 692, startPoint y: 218, endPoint x: 811, endPoint y: 219, distance: 118.7
click at [812, 219] on span at bounding box center [815, 220] width 7 height 16
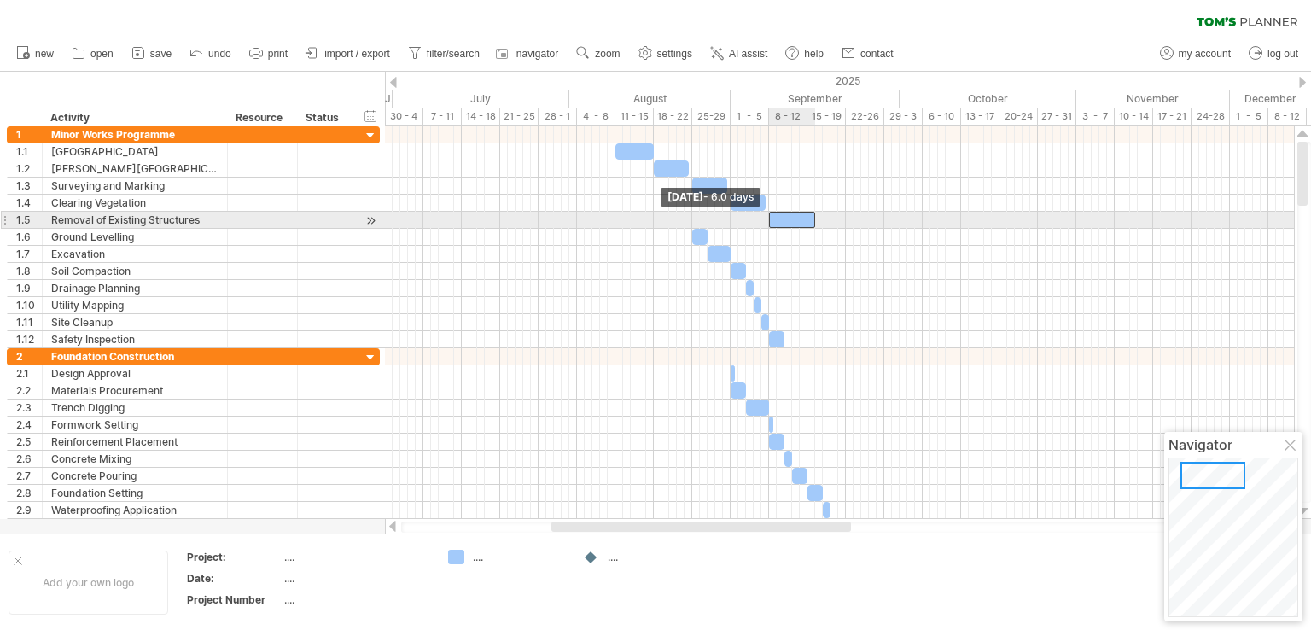
drag, startPoint x: 691, startPoint y: 219, endPoint x: 767, endPoint y: 219, distance: 76.0
click at [767, 219] on span at bounding box center [769, 220] width 7 height 16
click at [808, 218] on span at bounding box center [807, 220] width 7 height 16
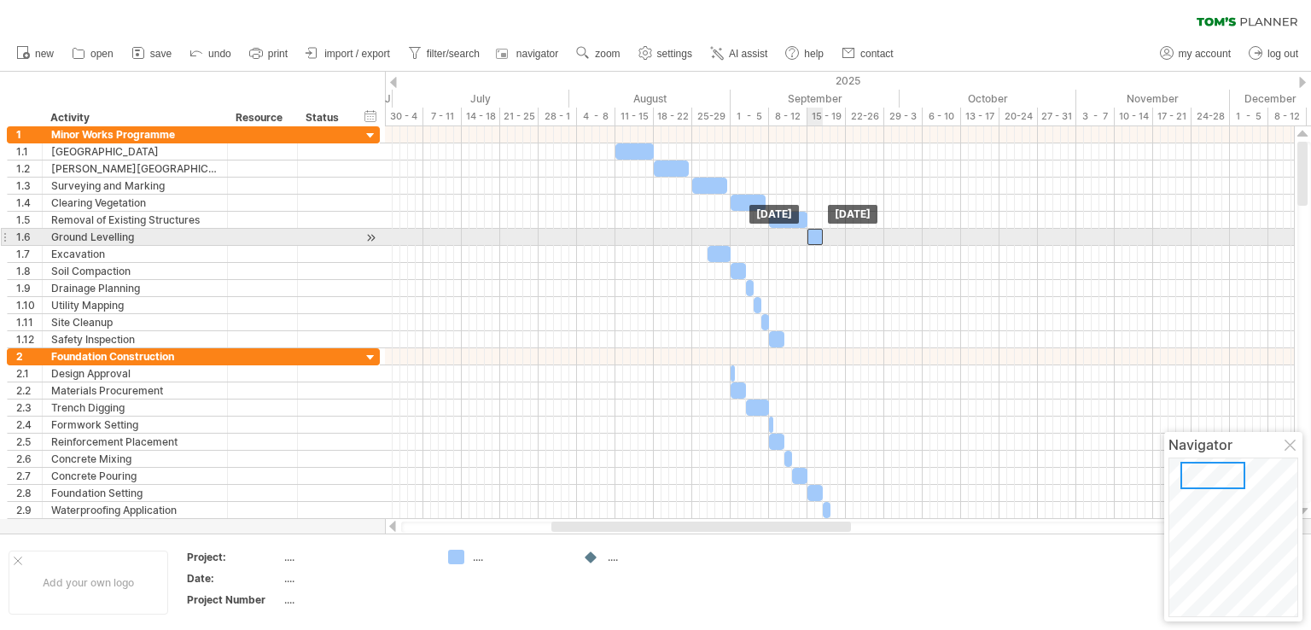
drag, startPoint x: 703, startPoint y: 236, endPoint x: 817, endPoint y: 240, distance: 114.4
click at [817, 240] on div at bounding box center [815, 237] width 15 height 16
drag, startPoint x: 826, startPoint y: 237, endPoint x: 847, endPoint y: 236, distance: 21.4
click at [847, 236] on span at bounding box center [846, 237] width 7 height 16
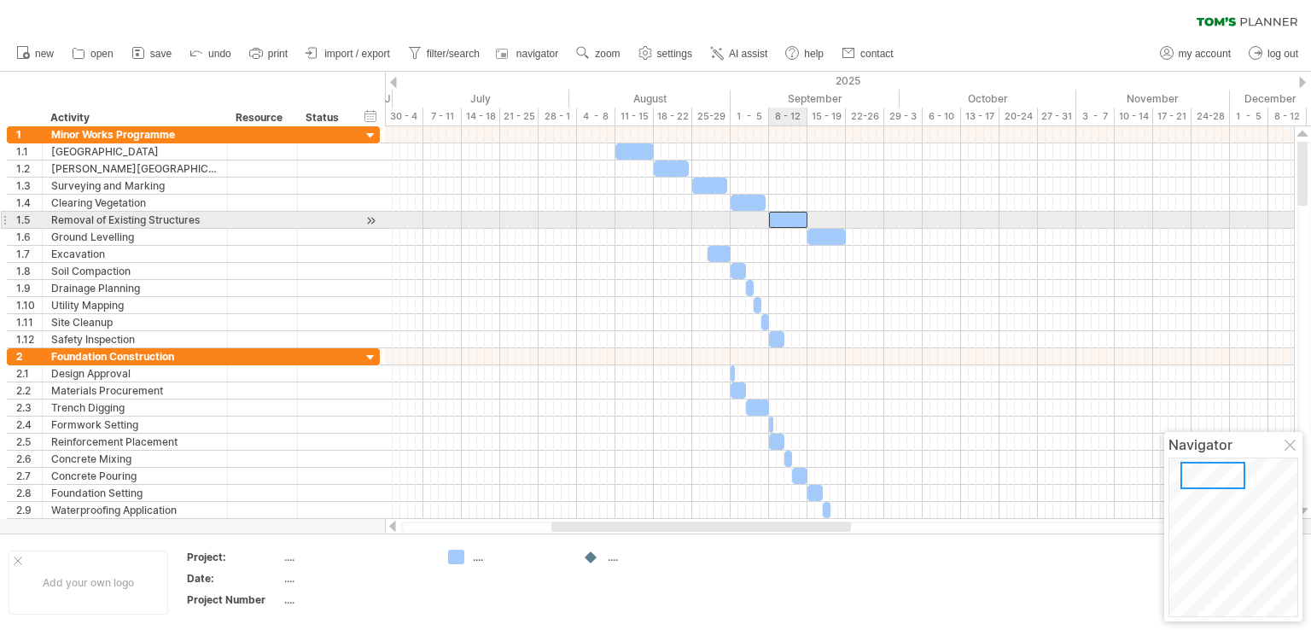
click at [799, 221] on div at bounding box center [788, 220] width 38 height 16
click at [808, 216] on span at bounding box center [807, 220] width 7 height 16
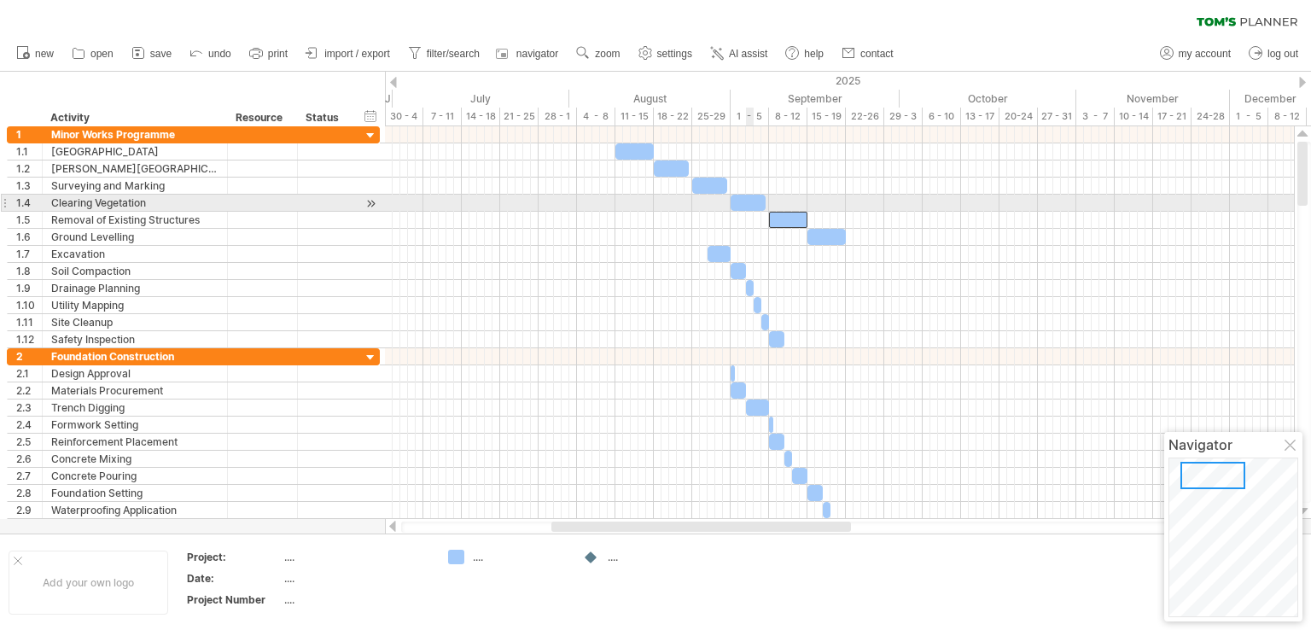
click at [751, 199] on div at bounding box center [748, 203] width 35 height 16
click at [766, 199] on span at bounding box center [769, 203] width 7 height 16
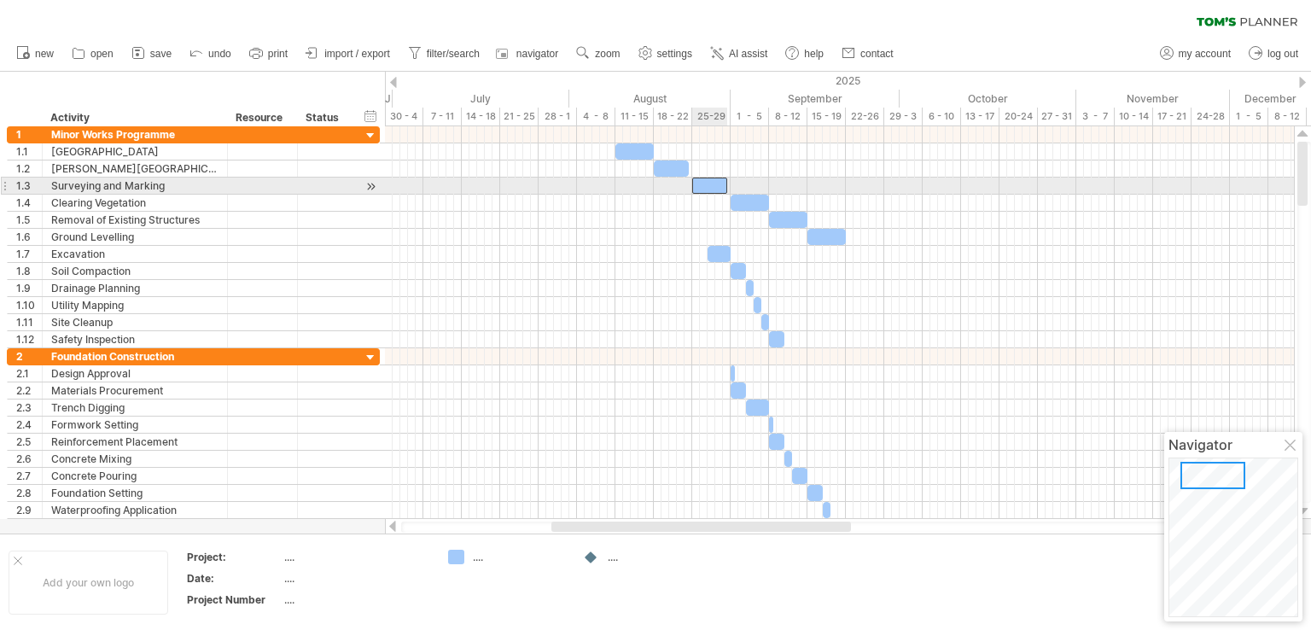
click at [720, 184] on div at bounding box center [709, 186] width 35 height 16
click at [731, 182] on span at bounding box center [730, 186] width 7 height 16
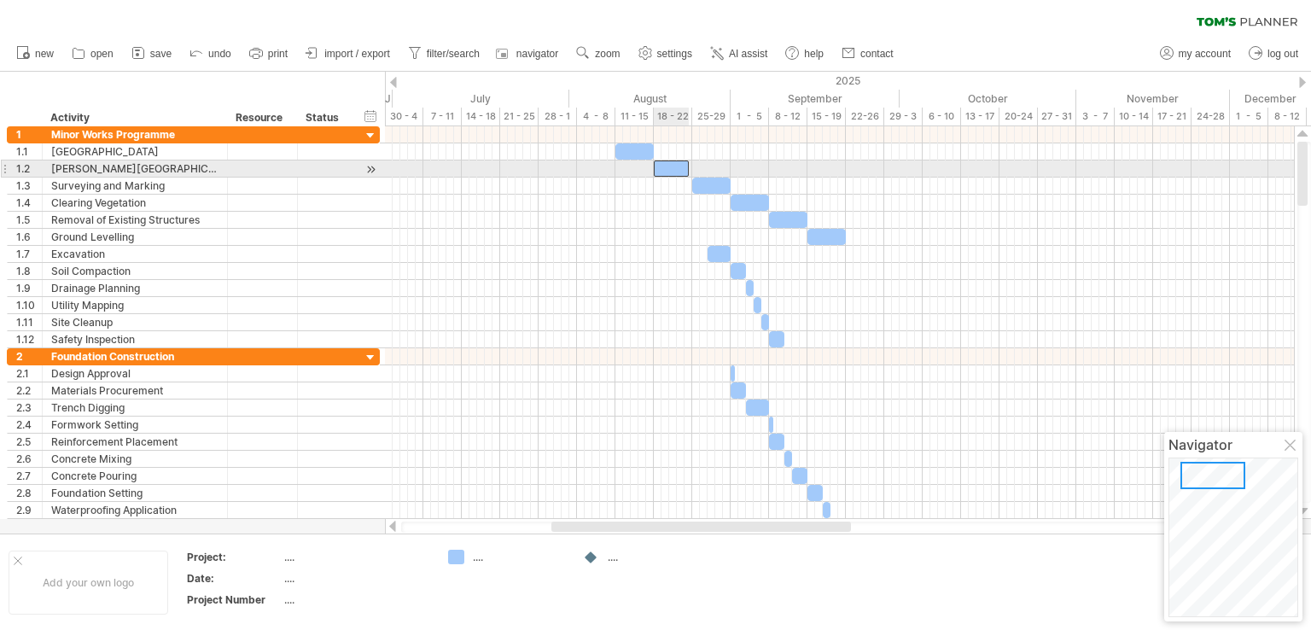
click at [674, 167] on div at bounding box center [671, 168] width 35 height 16
click at [690, 165] on span at bounding box center [692, 168] width 7 height 16
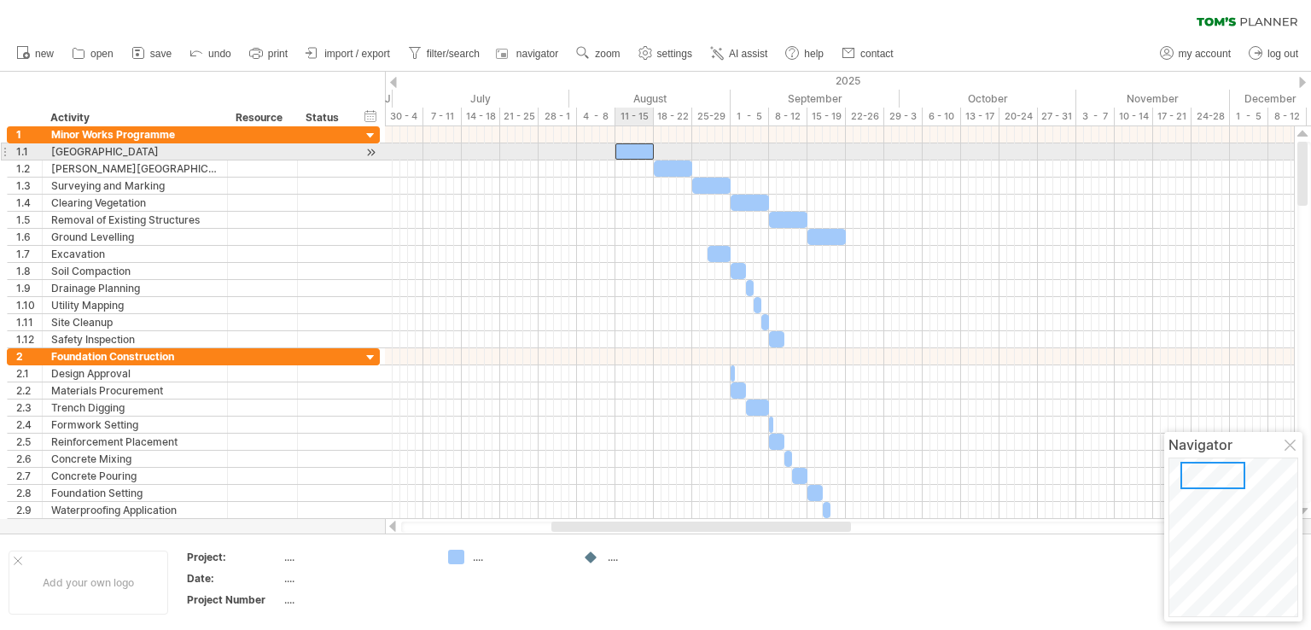
click at [648, 148] on div at bounding box center [634, 151] width 38 height 16
click at [651, 148] on span at bounding box center [653, 151] width 7 height 16
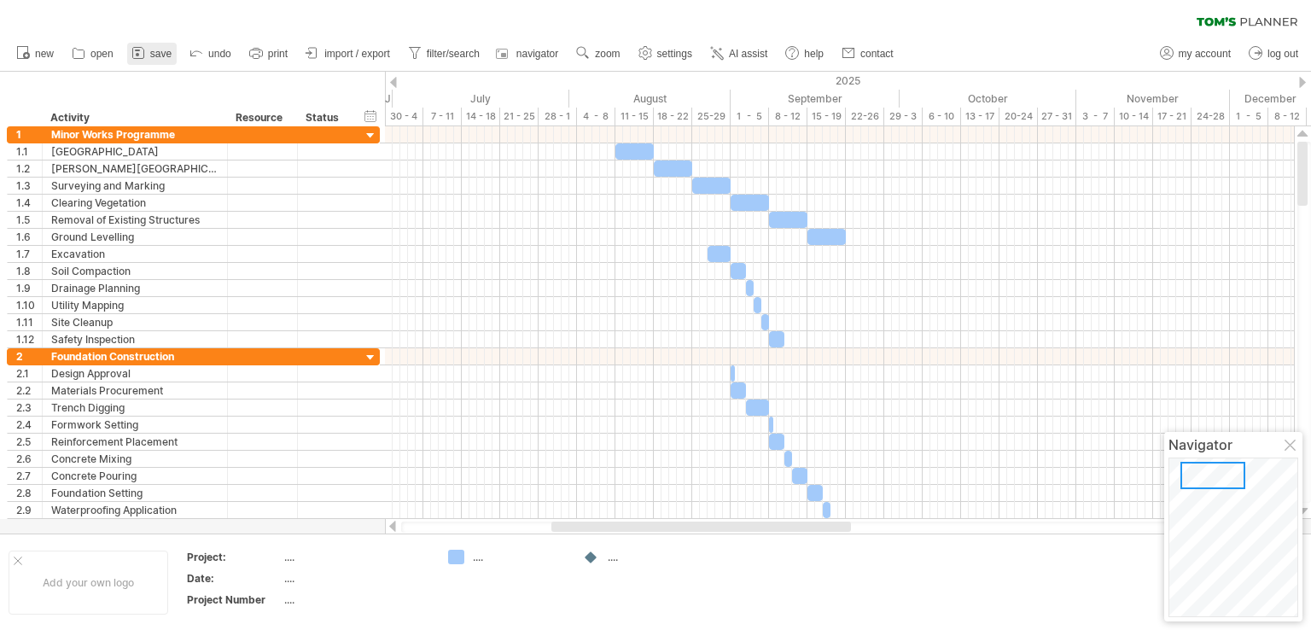
click at [144, 49] on icon at bounding box center [138, 52] width 17 height 17
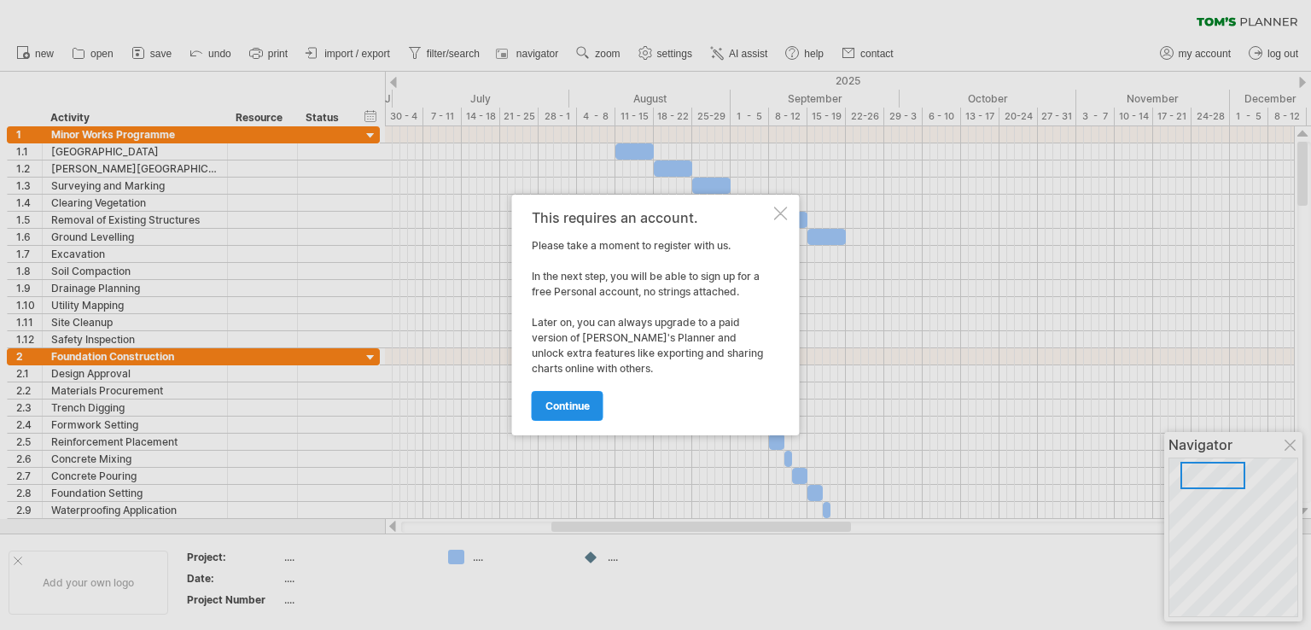
click at [566, 405] on span "continue" at bounding box center [567, 406] width 44 height 13
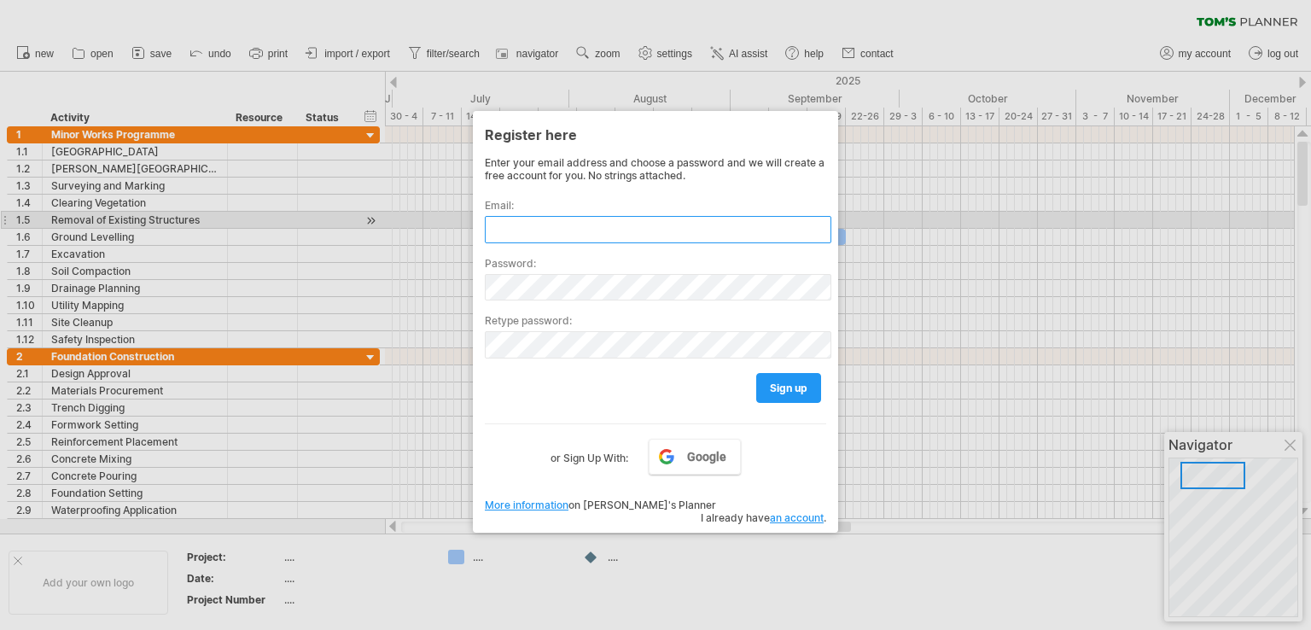
click at [541, 222] on input "text" at bounding box center [658, 229] width 347 height 27
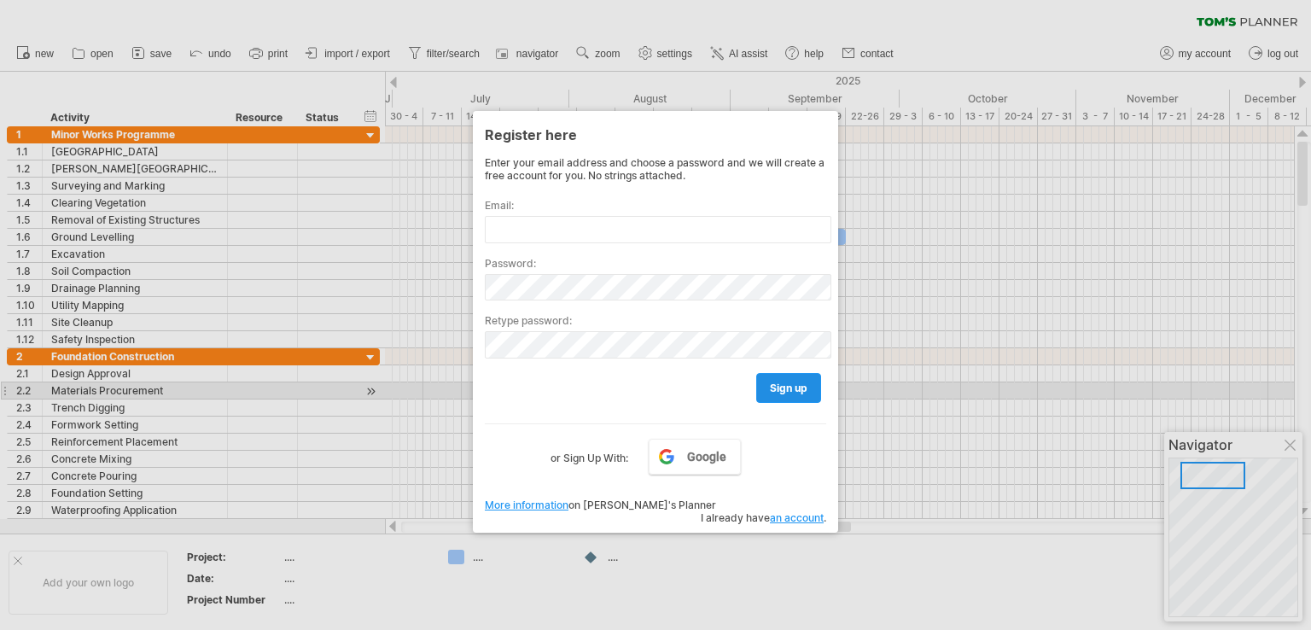
click at [788, 388] on span "sign up" at bounding box center [789, 388] width 38 height 13
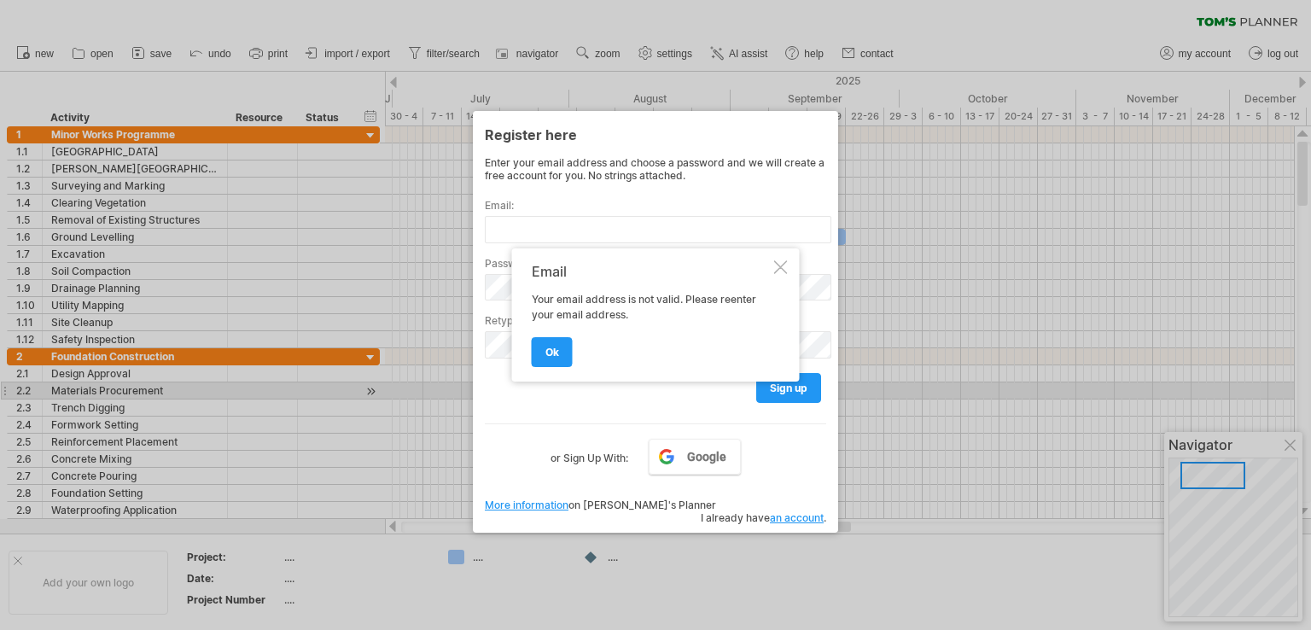
click at [543, 359] on link "ok" at bounding box center [552, 352] width 41 height 30
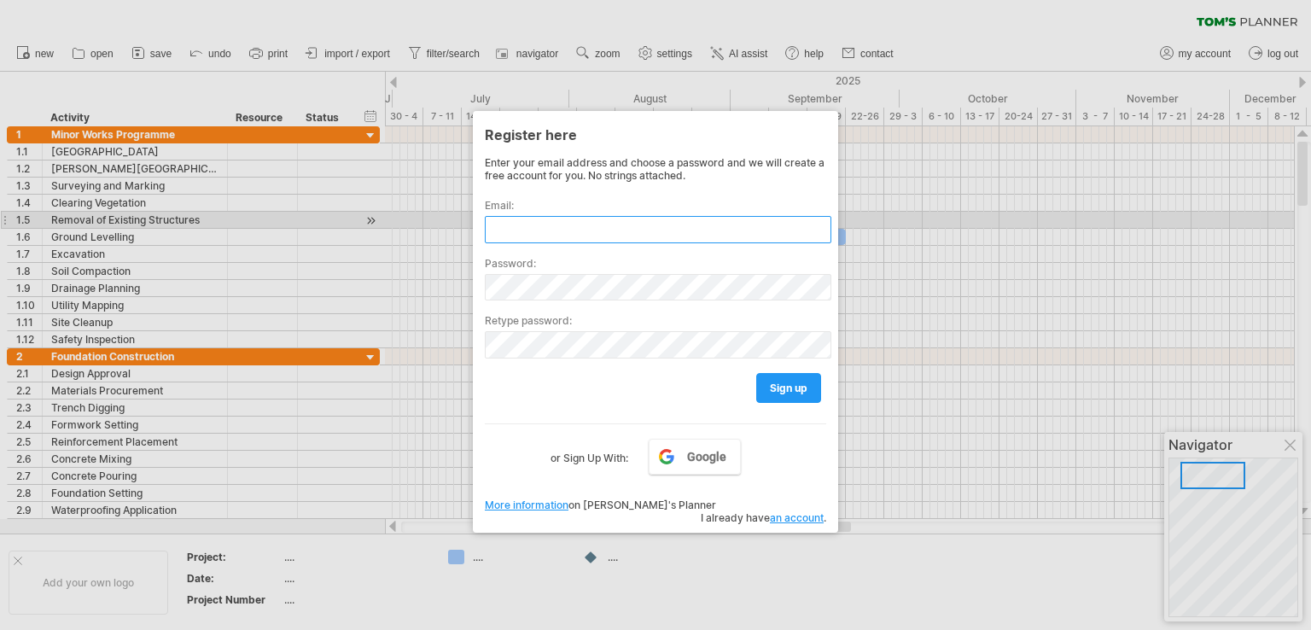
click at [530, 222] on input "text" at bounding box center [658, 229] width 347 height 27
type input "*"
type input "**********"
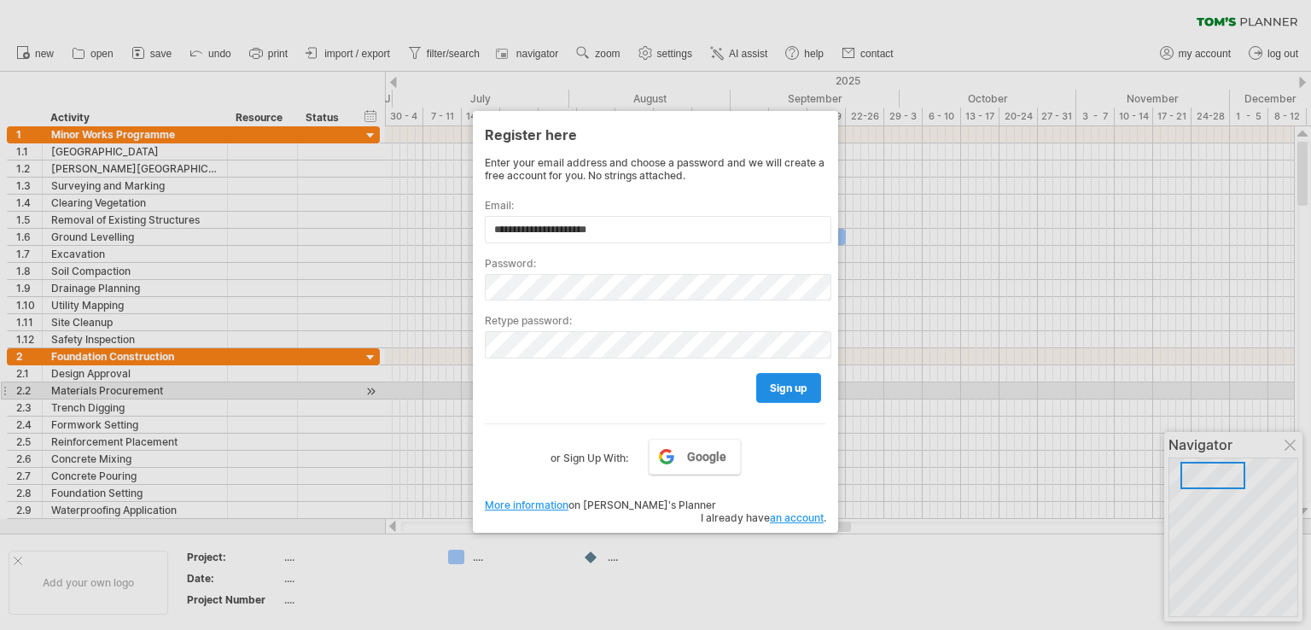
click at [779, 389] on span "sign up" at bounding box center [789, 388] width 38 height 13
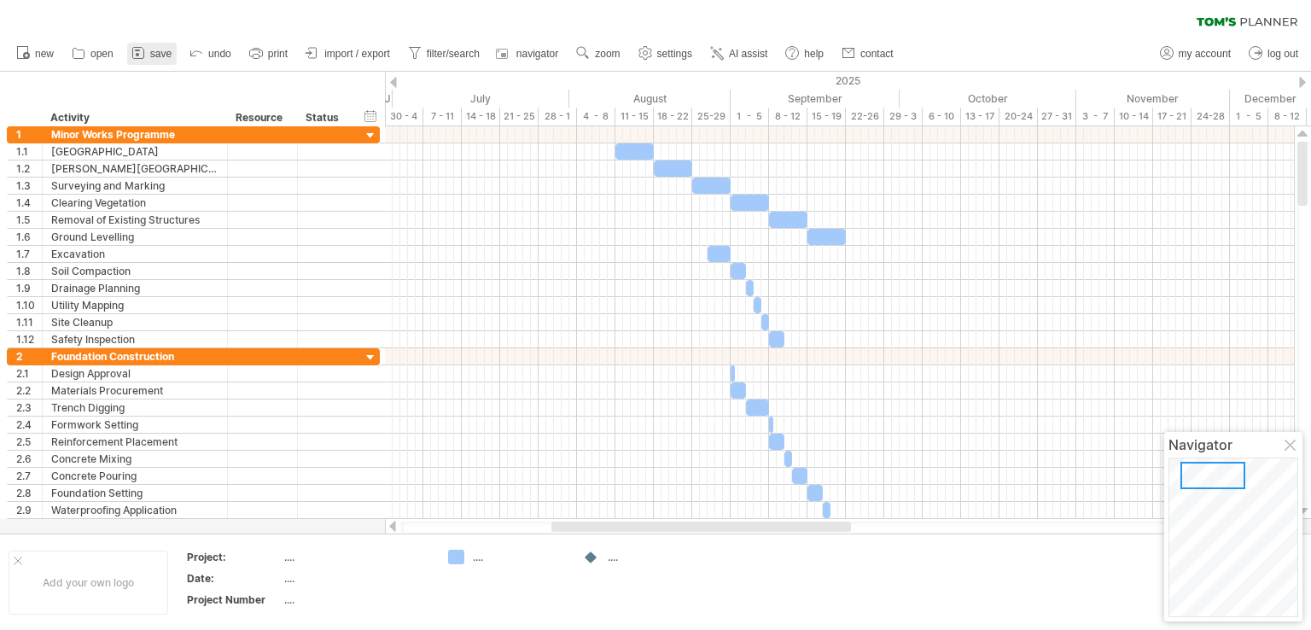
click at [155, 52] on span "save" at bounding box center [160, 54] width 21 height 12
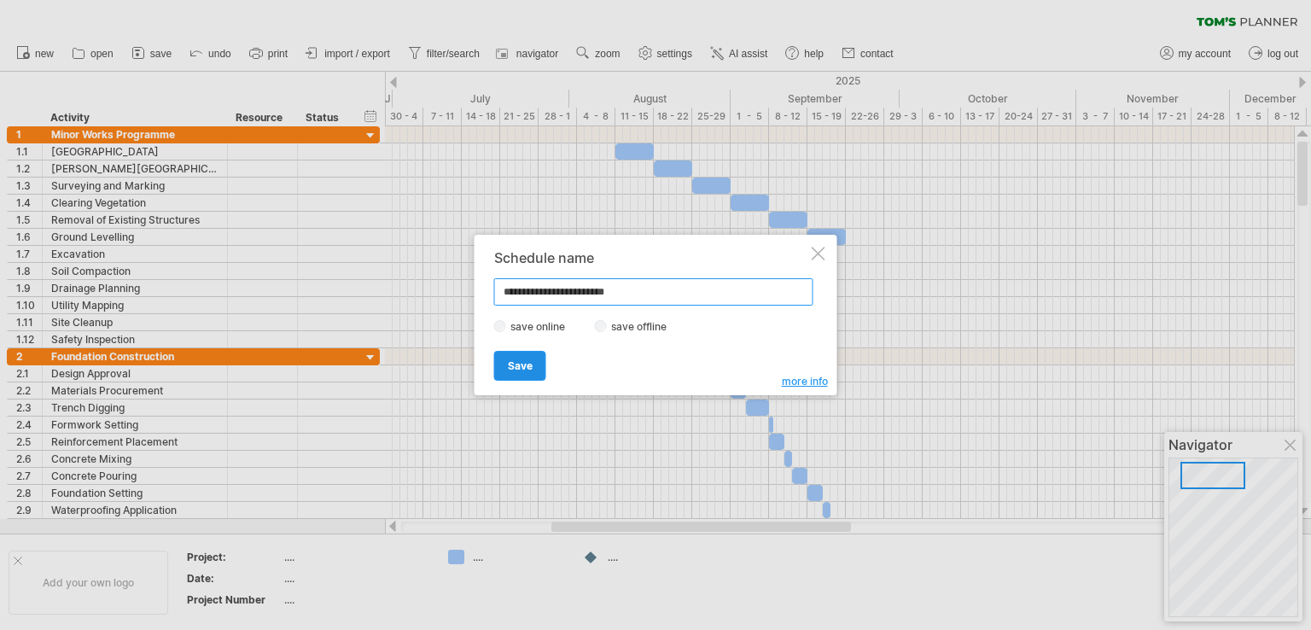
type input "**********"
click at [521, 370] on span "Save" at bounding box center [520, 365] width 25 height 13
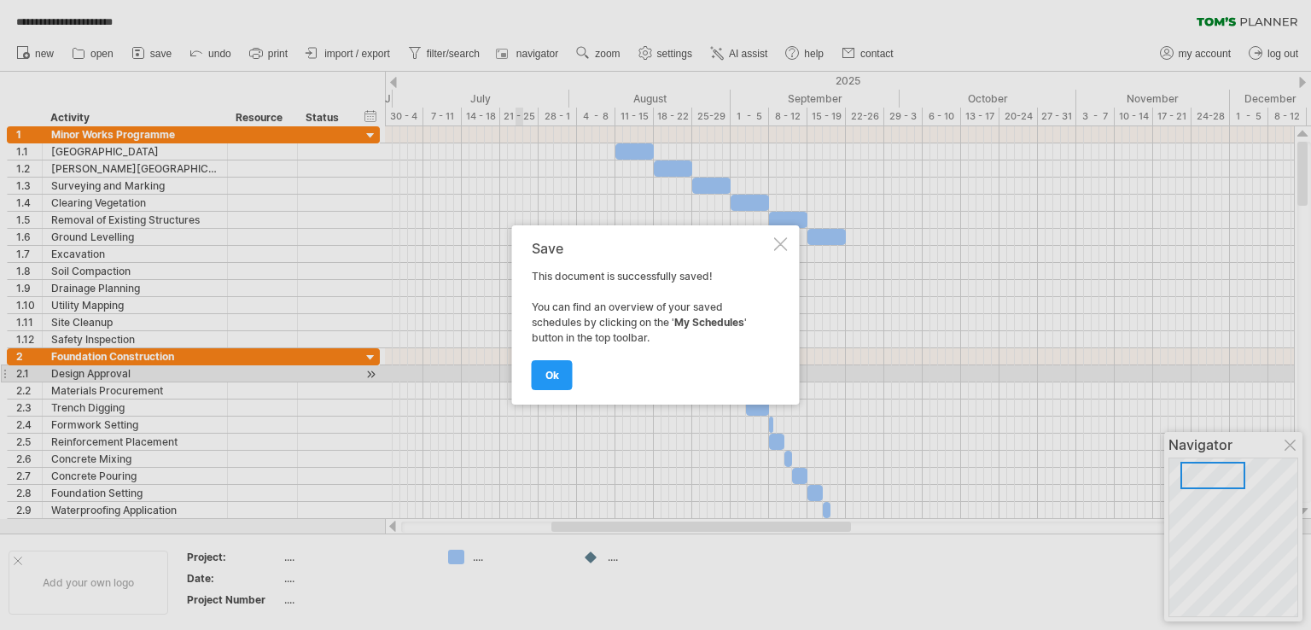
click at [551, 378] on span "ok" at bounding box center [552, 375] width 14 height 13
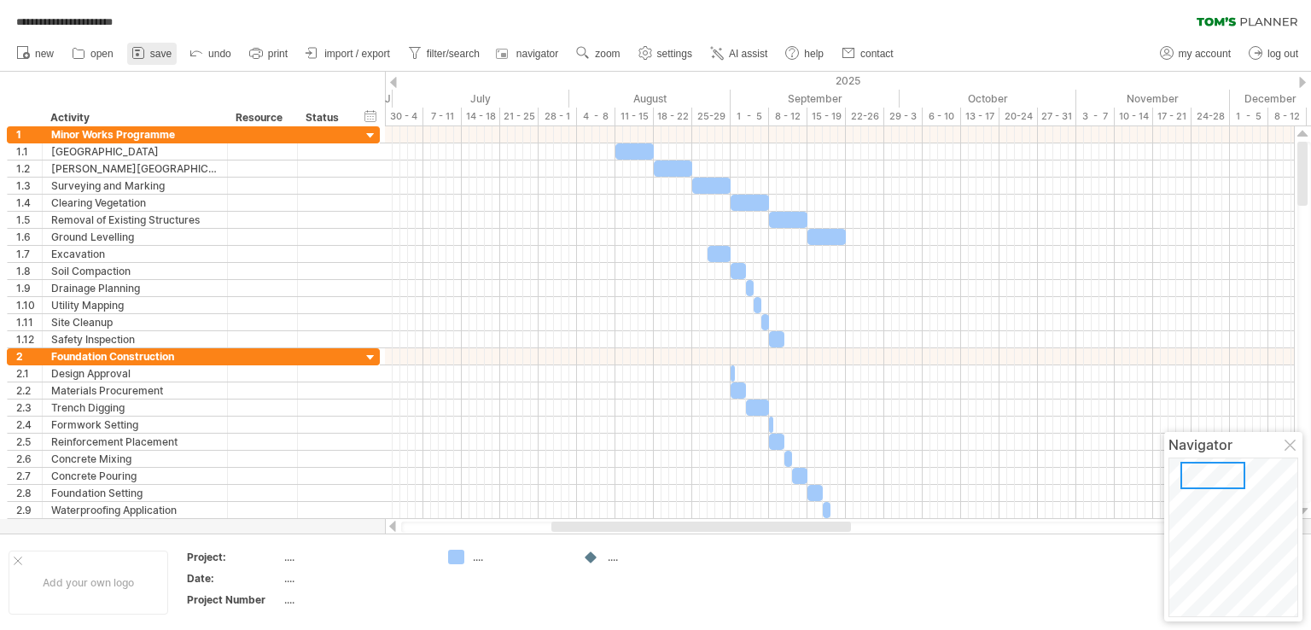
click at [160, 55] on span "save" at bounding box center [160, 54] width 21 height 12
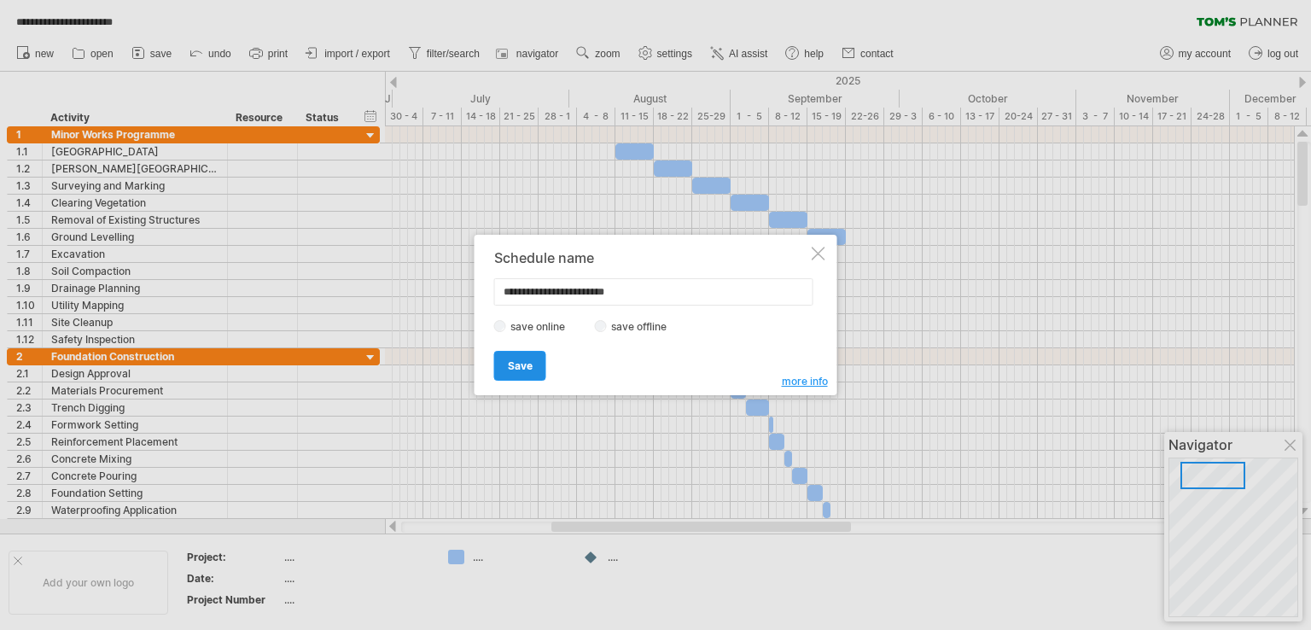
click at [530, 368] on span "Save" at bounding box center [520, 365] width 25 height 13
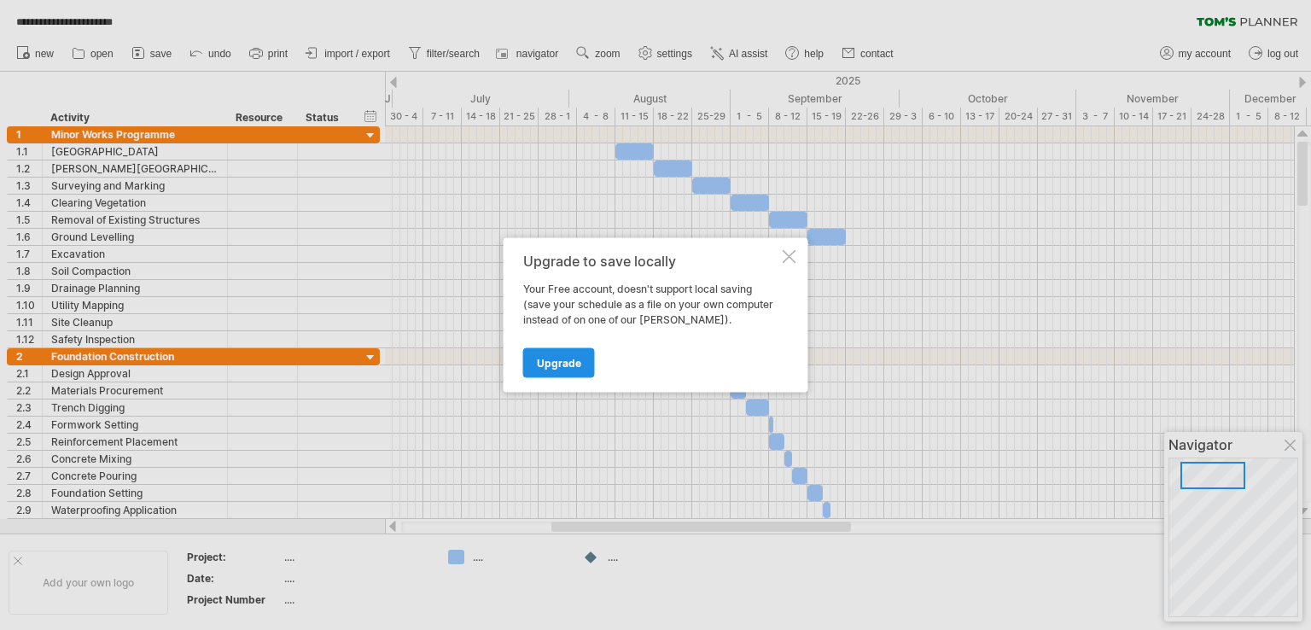
click at [551, 365] on span "Upgrade" at bounding box center [559, 363] width 44 height 13
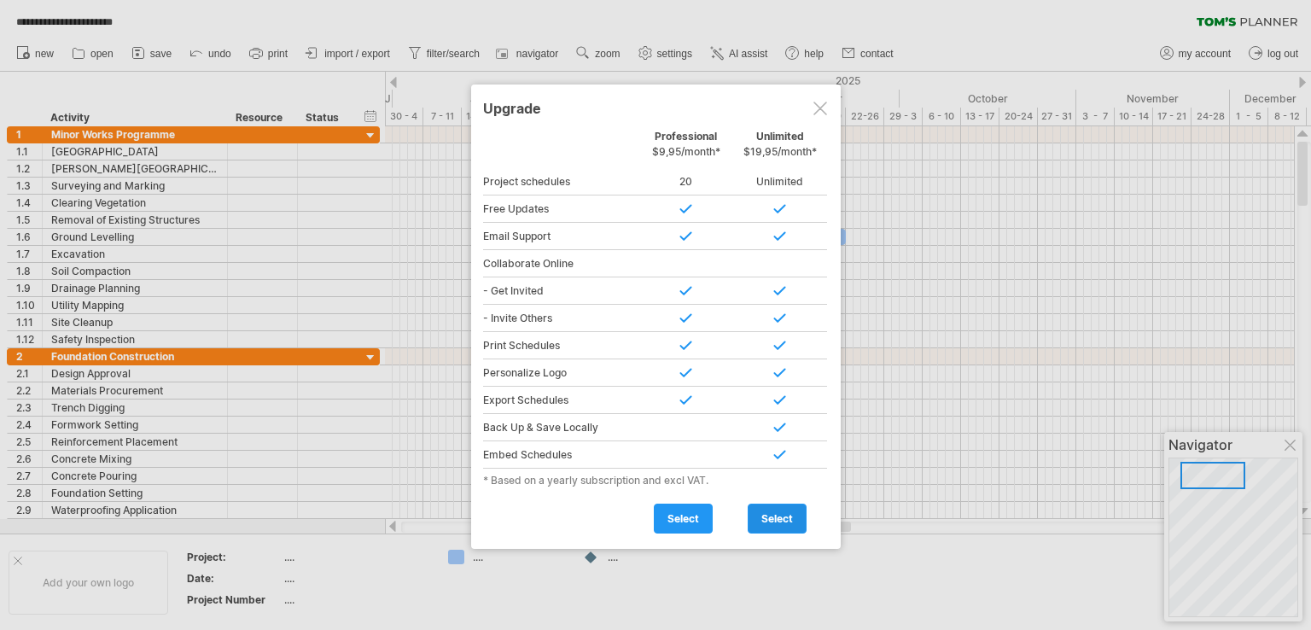
click at [773, 504] on link "select" at bounding box center [777, 519] width 59 height 30
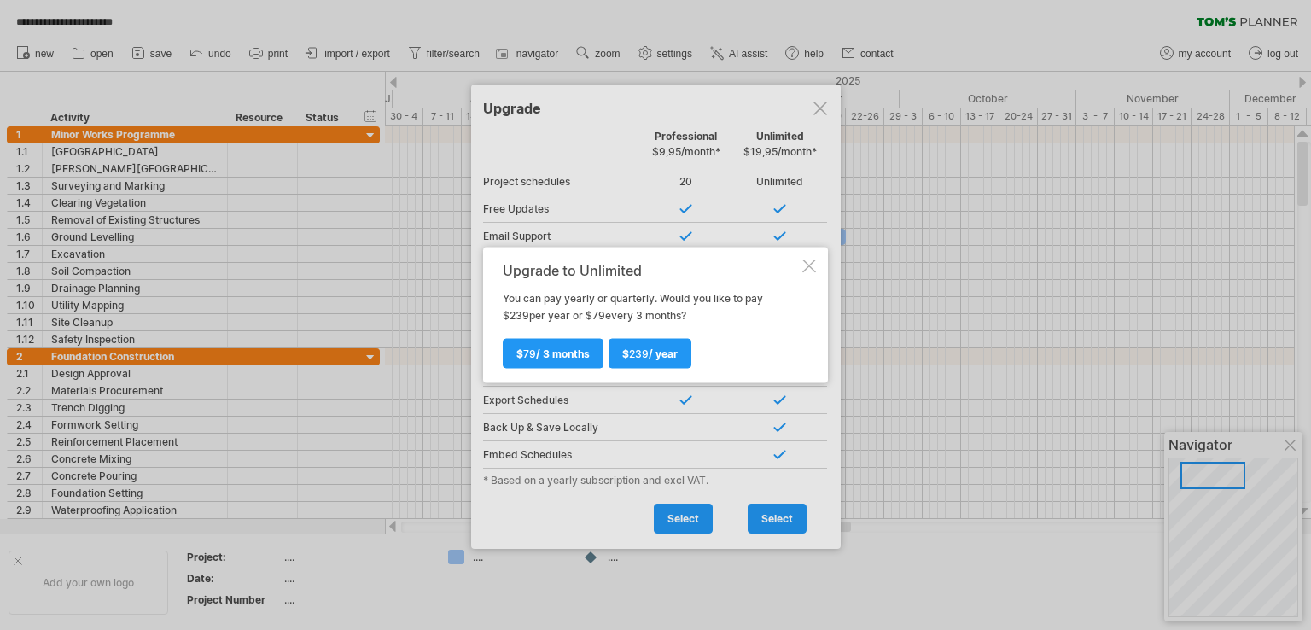
click at [685, 504] on div at bounding box center [655, 315] width 1311 height 630
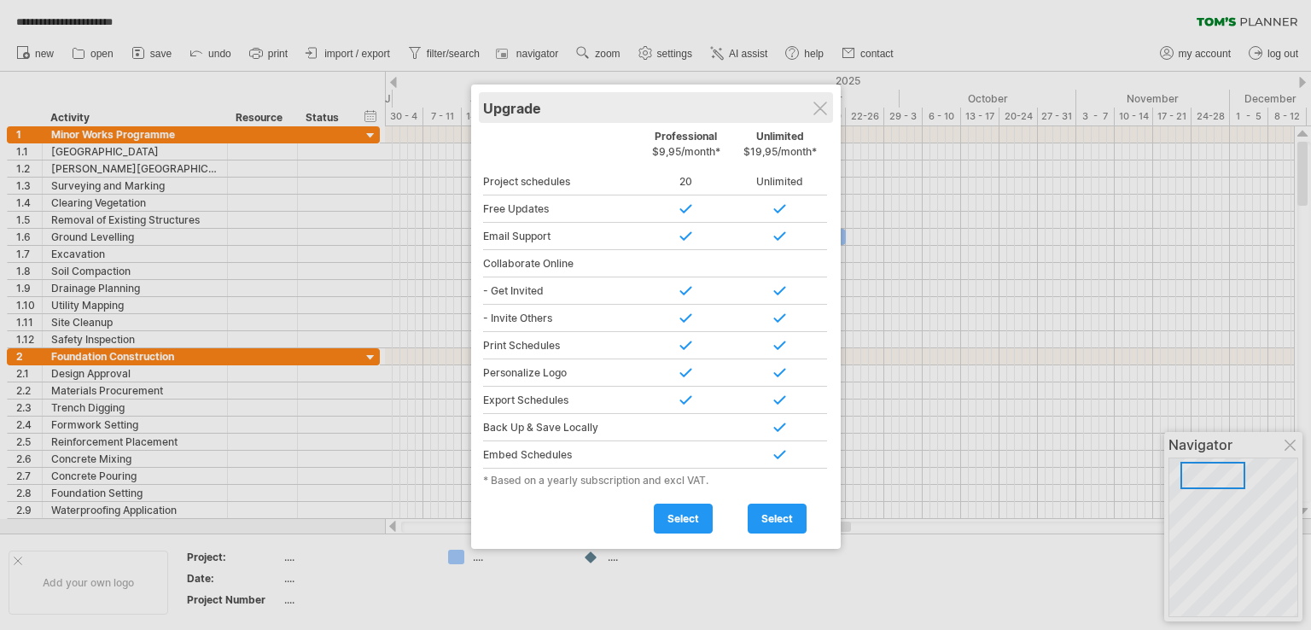
click at [820, 116] on div "Upgrade" at bounding box center [656, 107] width 346 height 31
click at [815, 108] on div at bounding box center [821, 109] width 14 height 14
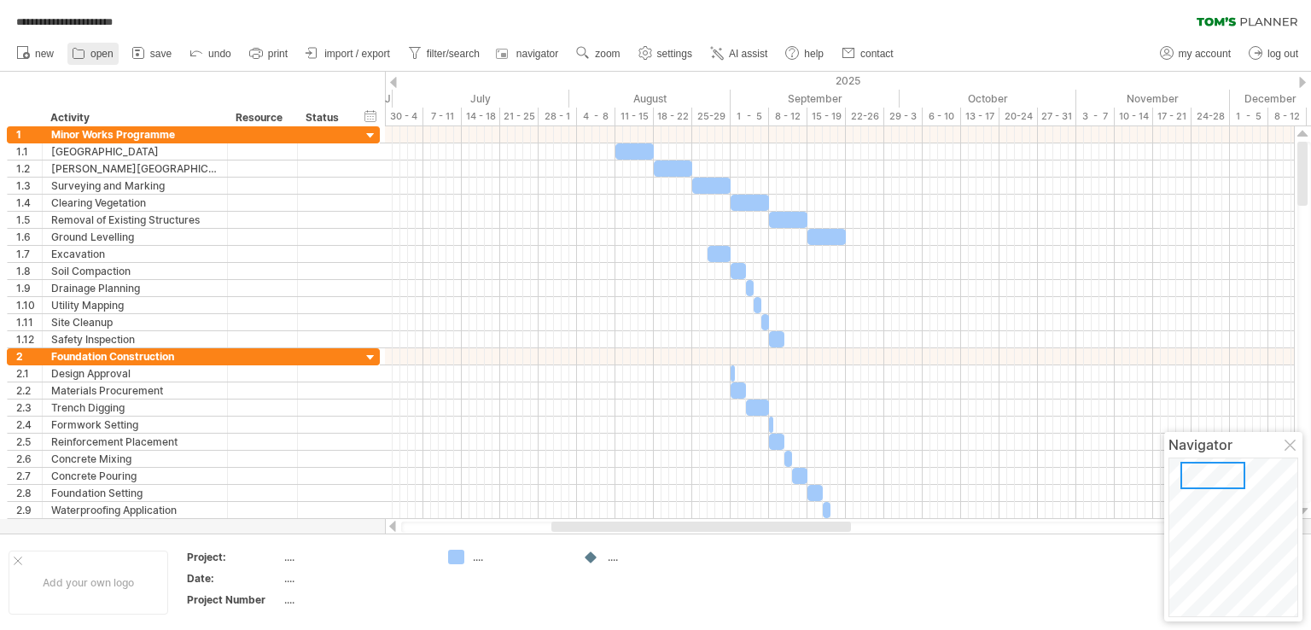
click at [92, 55] on span "open" at bounding box center [101, 54] width 23 height 12
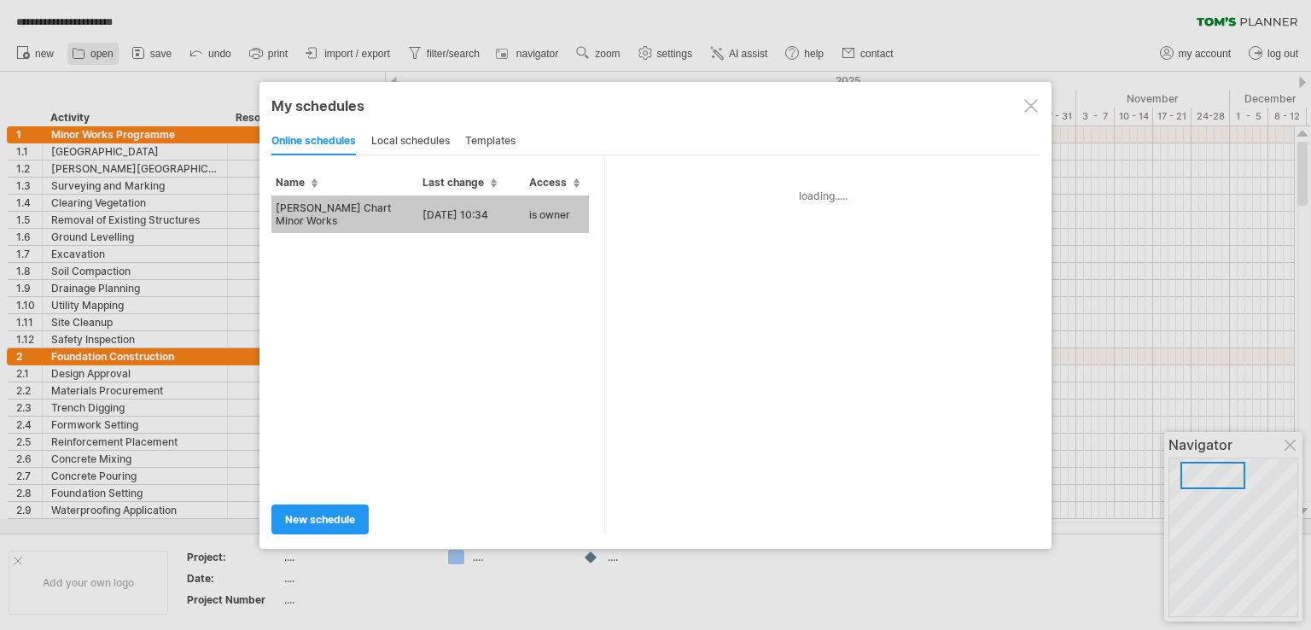
type input "**********"
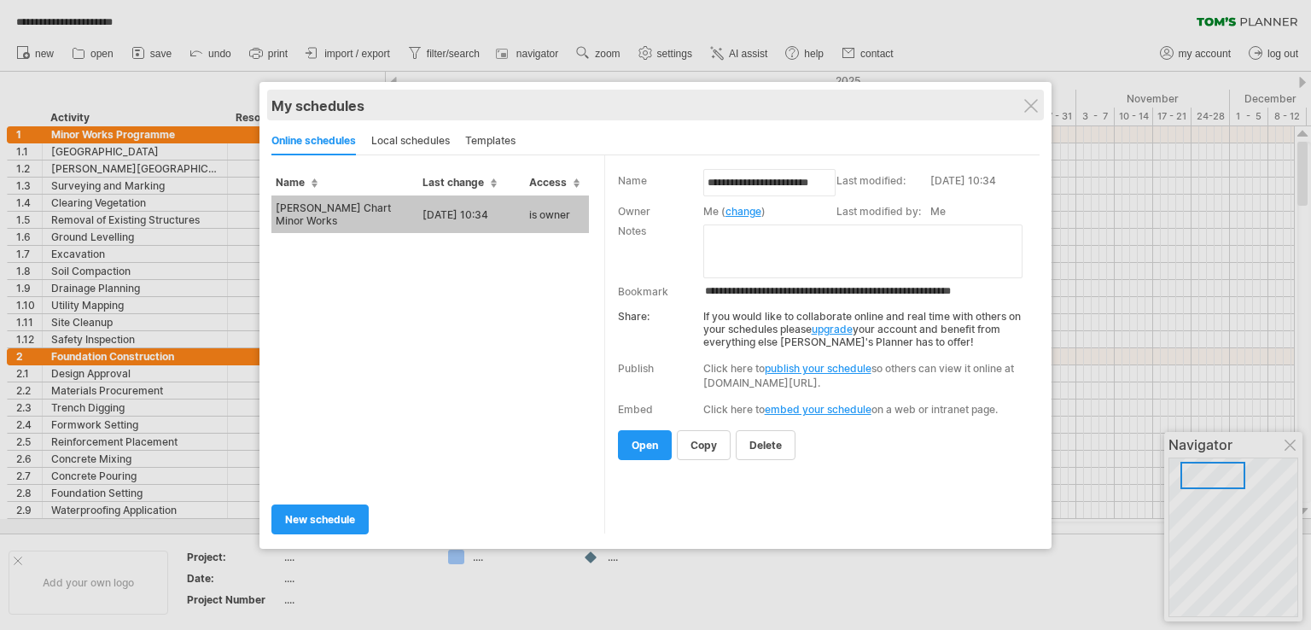
click at [1022, 109] on div "My schedules" at bounding box center [655, 105] width 768 height 17
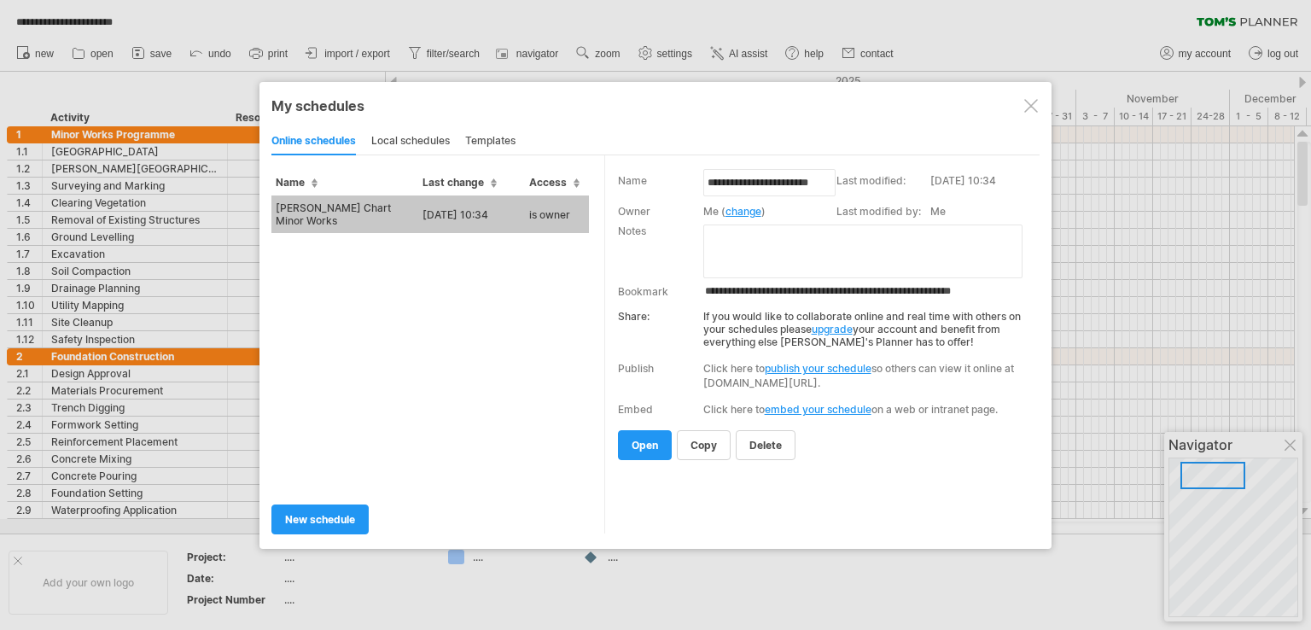
click at [1030, 110] on div at bounding box center [1031, 106] width 14 height 14
